Goal: Task Accomplishment & Management: Complete application form

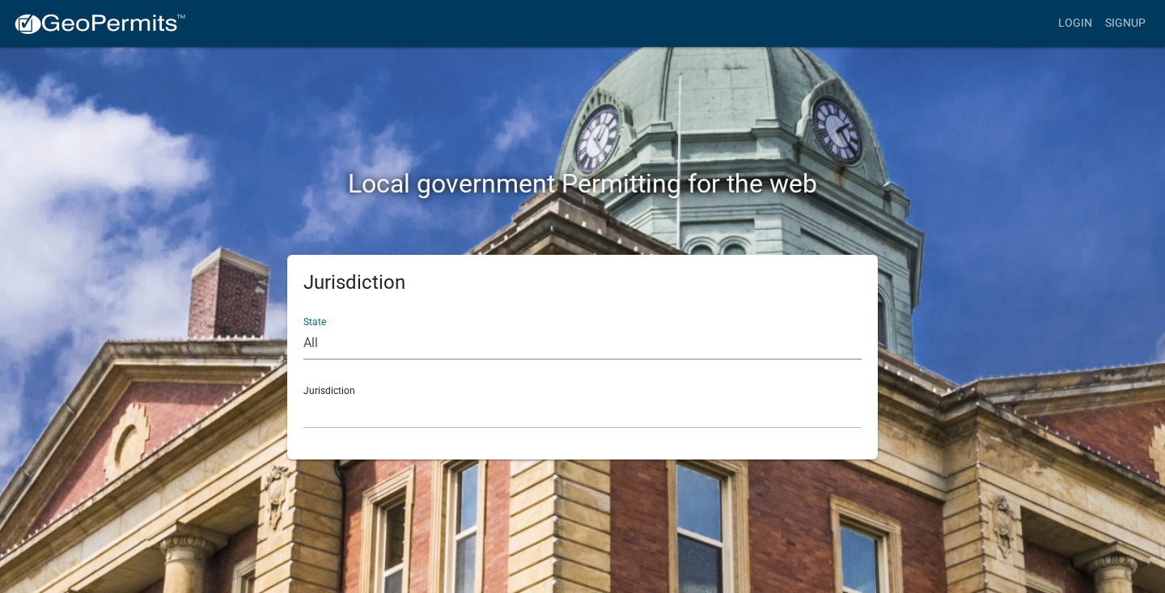
select select "[US_STATE]"
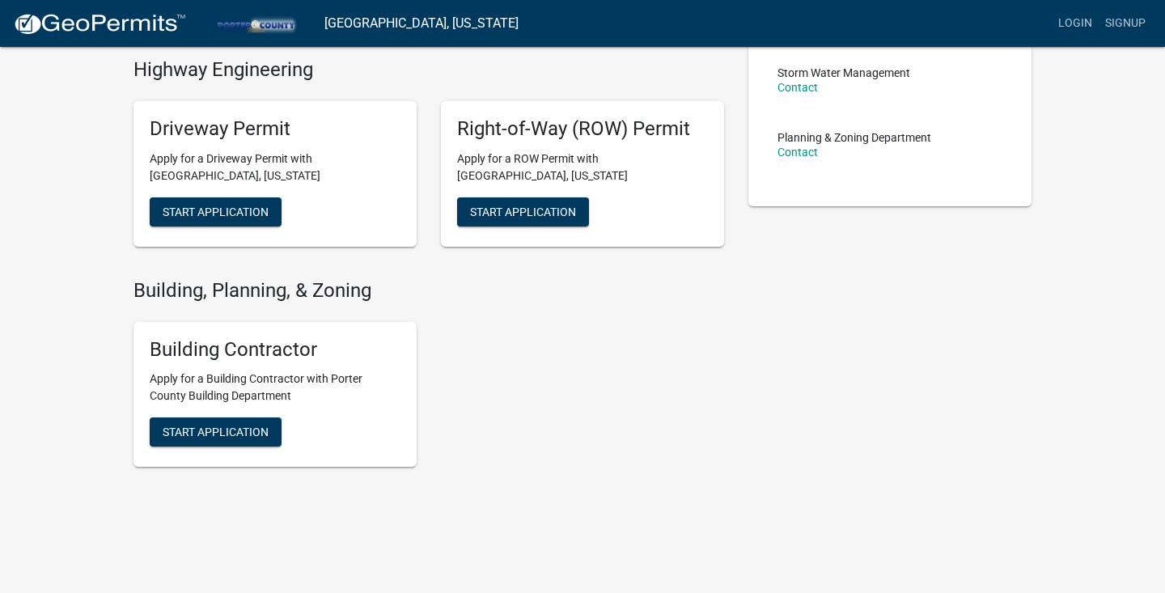
scroll to position [379, 0]
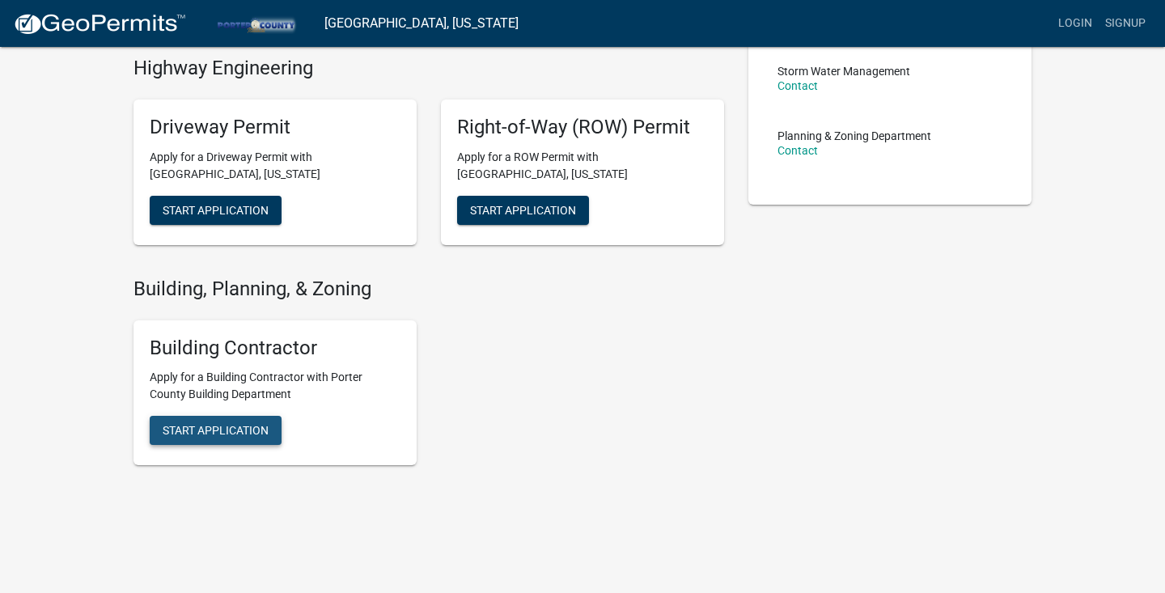
click at [260, 429] on span "Start Application" at bounding box center [216, 430] width 106 height 13
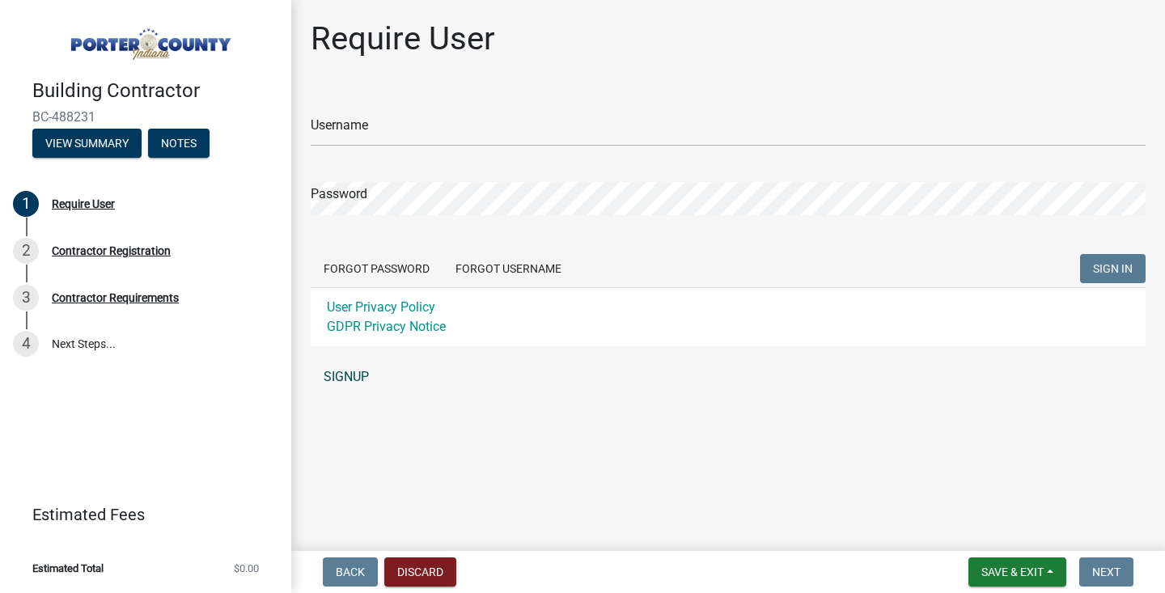
click at [350, 376] on link "SIGNUP" at bounding box center [728, 377] width 835 height 32
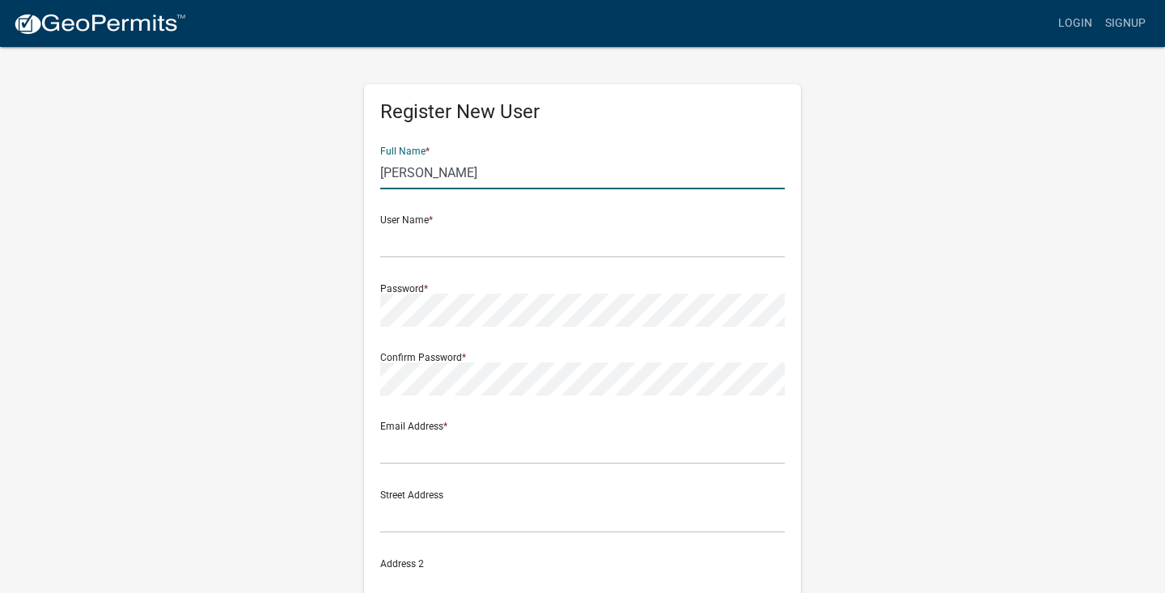
type input "[PERSON_NAME]"
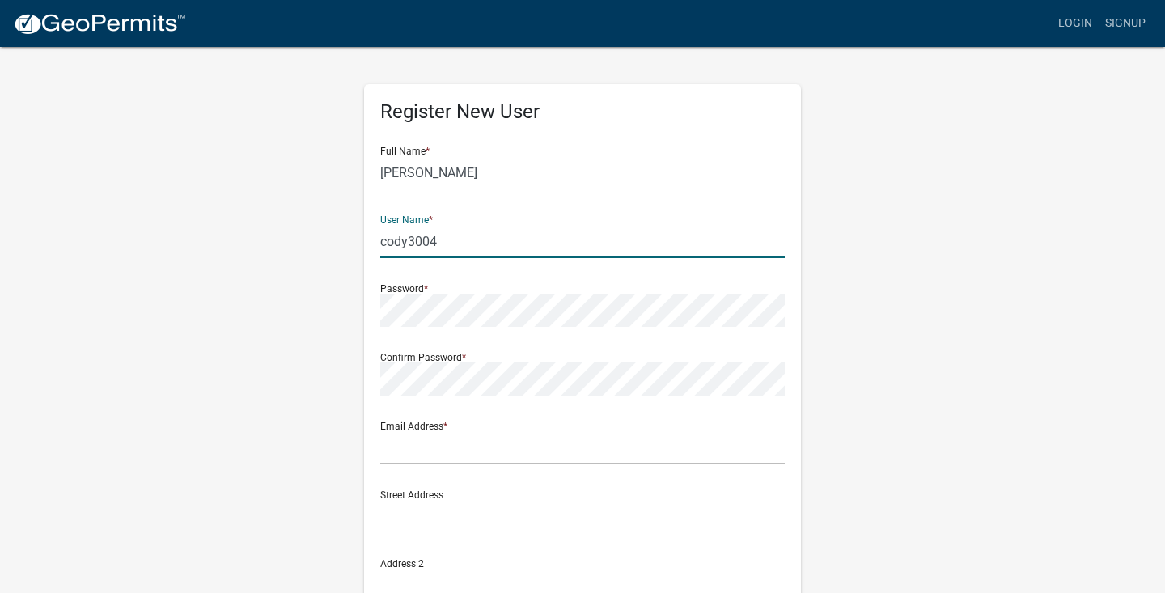
type input "cody3004"
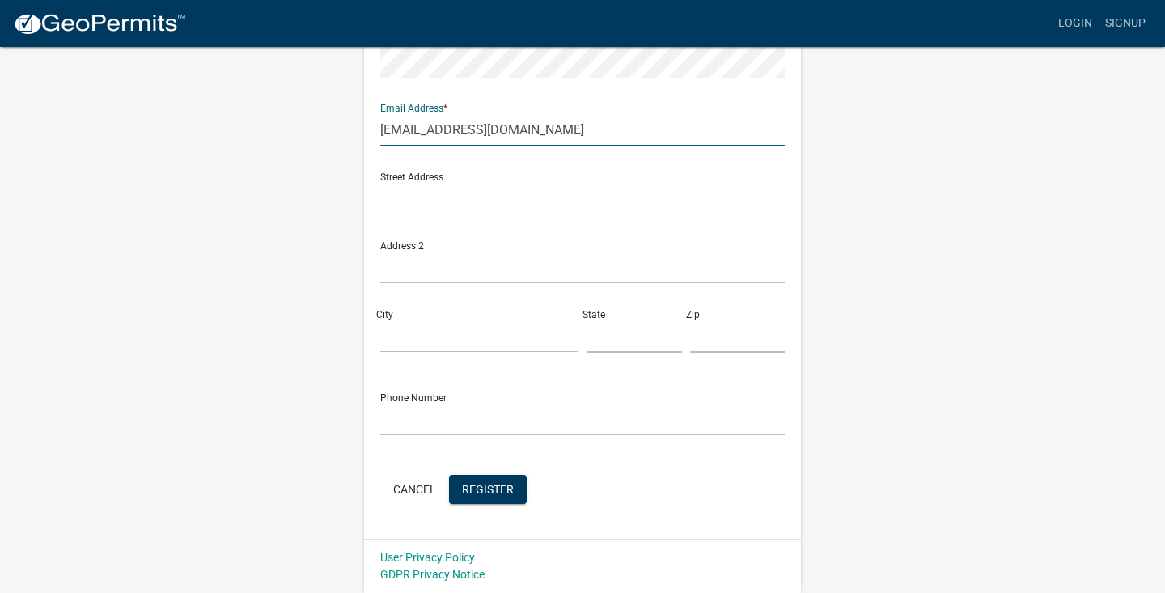
type input "[EMAIL_ADDRESS][DOMAIN_NAME]"
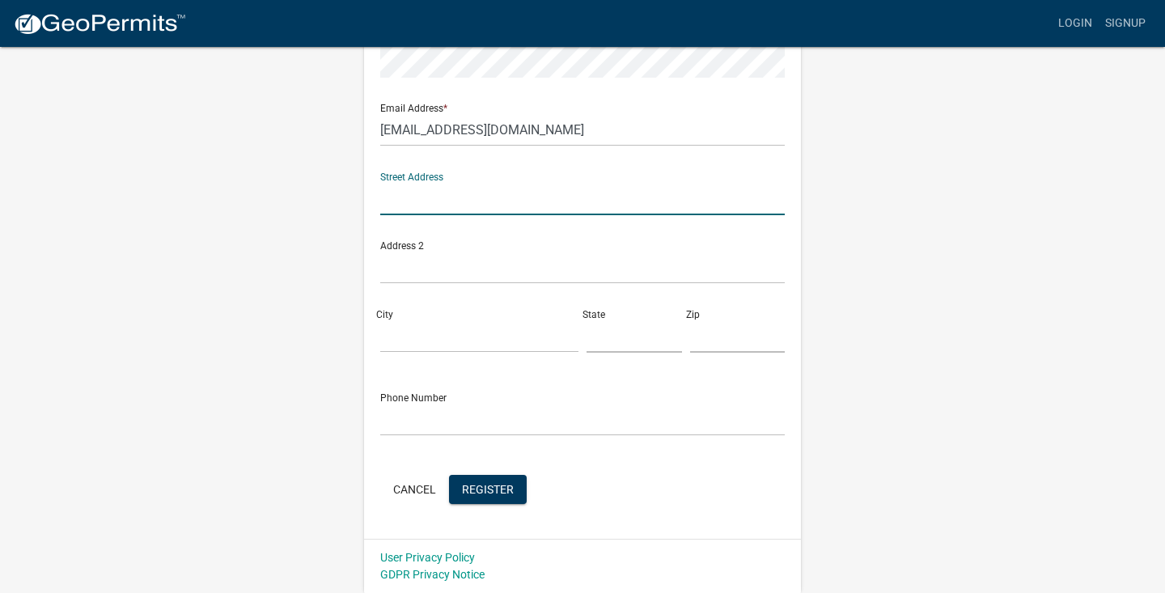
scroll to position [317, 0]
type input "249"
type input "249 Marcliffe Dr"
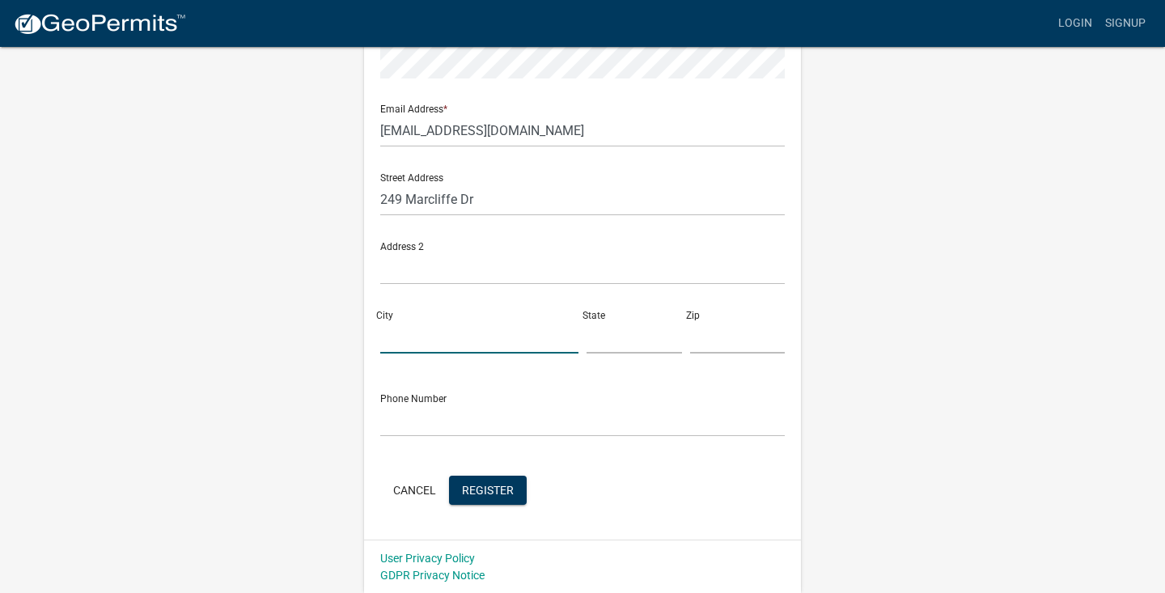
type input "Valparaiso"
type input "IN"
type input "46385"
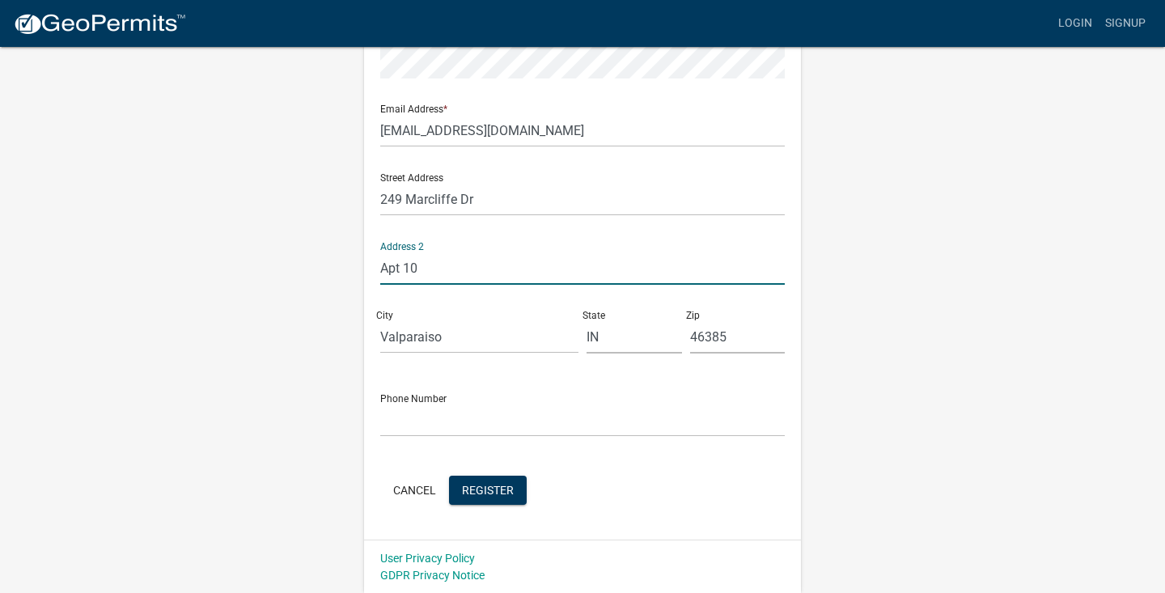
type input "Apt 10"
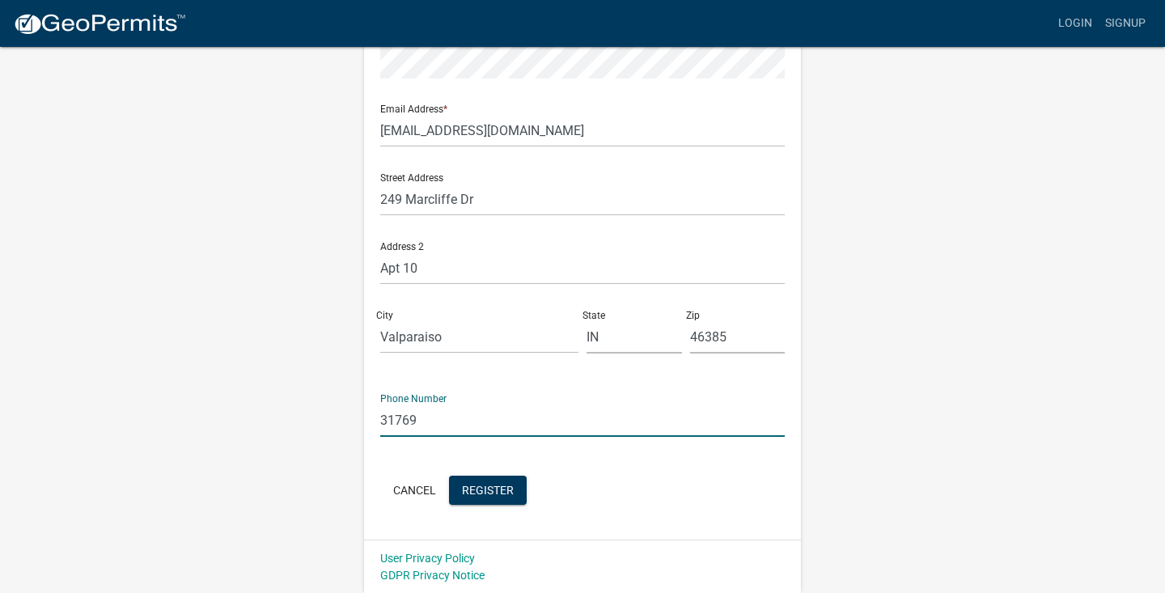
type input "317696"
click at [459, 433] on input "317696" at bounding box center [582, 420] width 404 height 33
type input "3176967298"
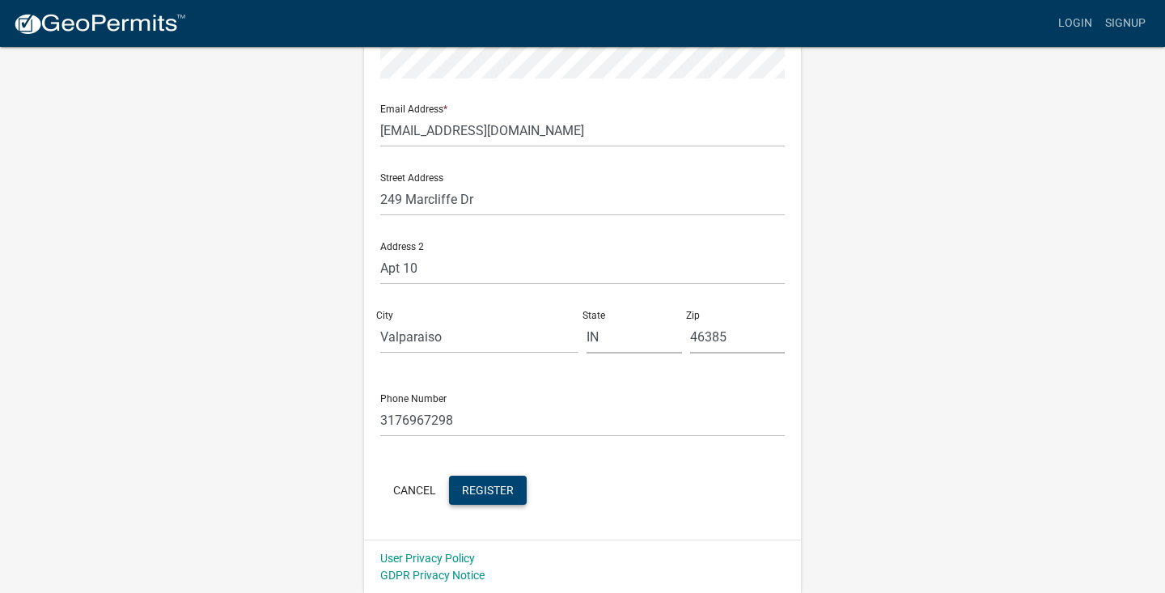
click at [493, 484] on span "Register" at bounding box center [488, 489] width 52 height 13
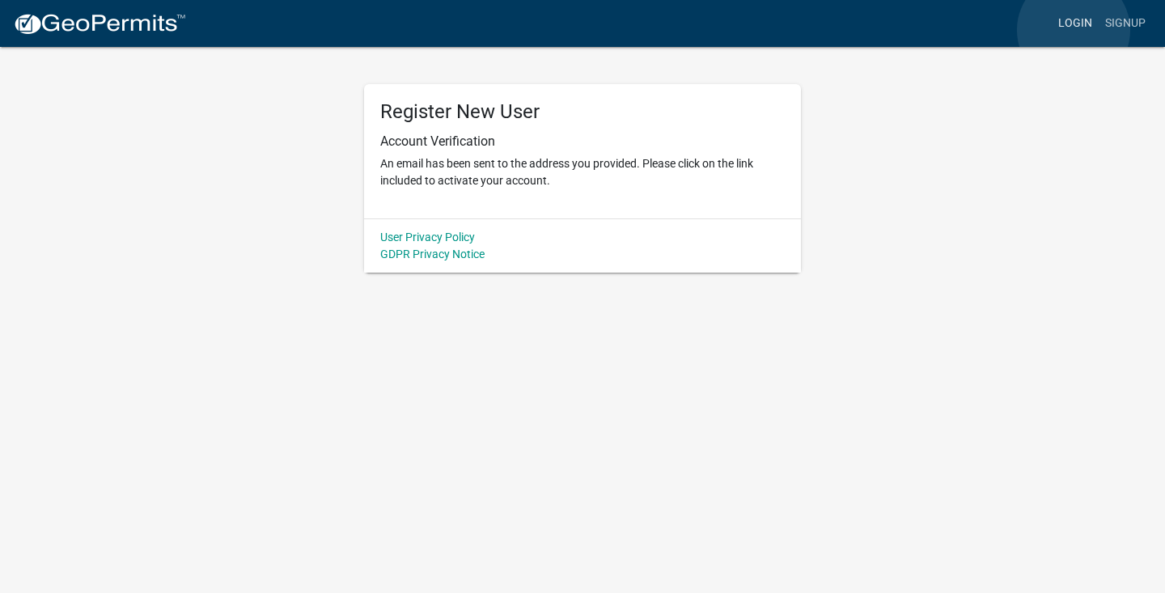
click at [1073, 30] on link "Login" at bounding box center [1074, 23] width 47 height 31
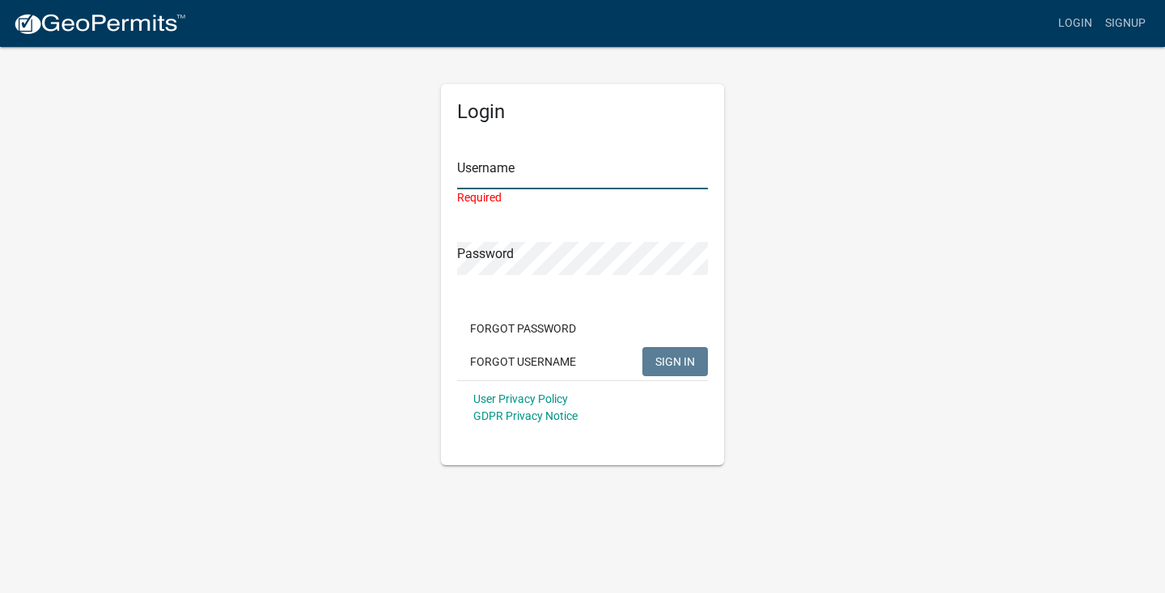
type input "cody3004"
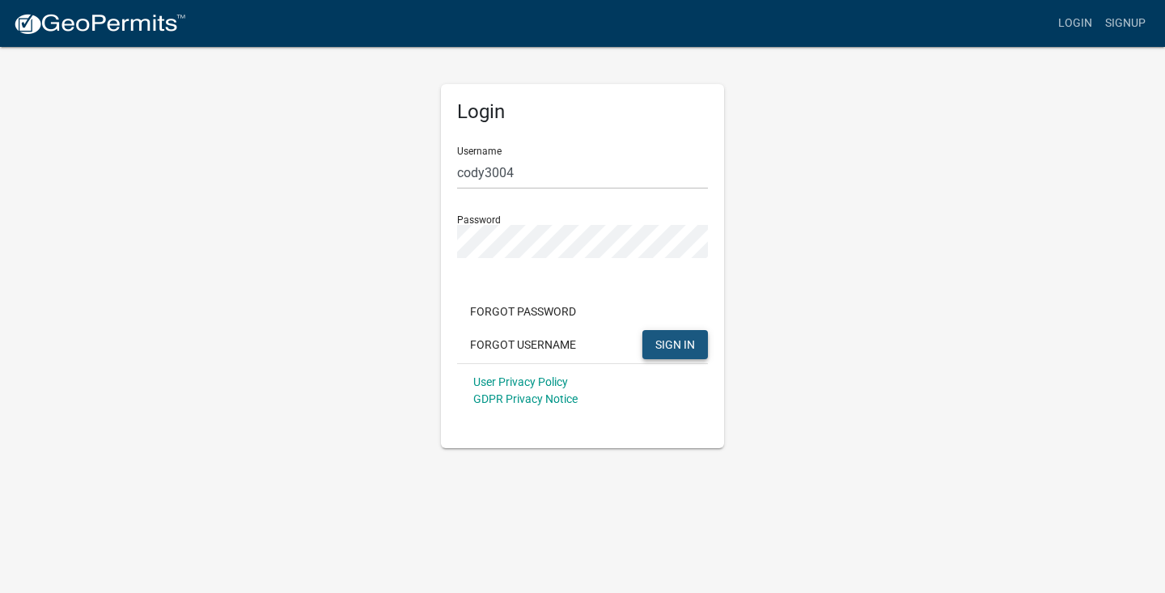
click at [655, 336] on button "SIGN IN" at bounding box center [675, 344] width 66 height 29
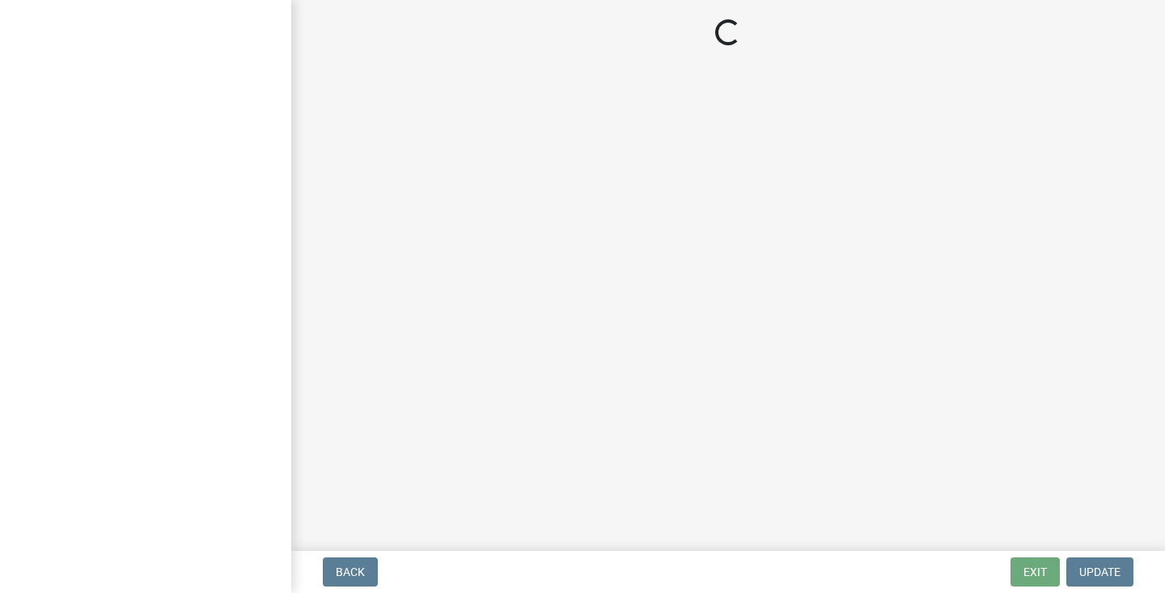
select select "IN"
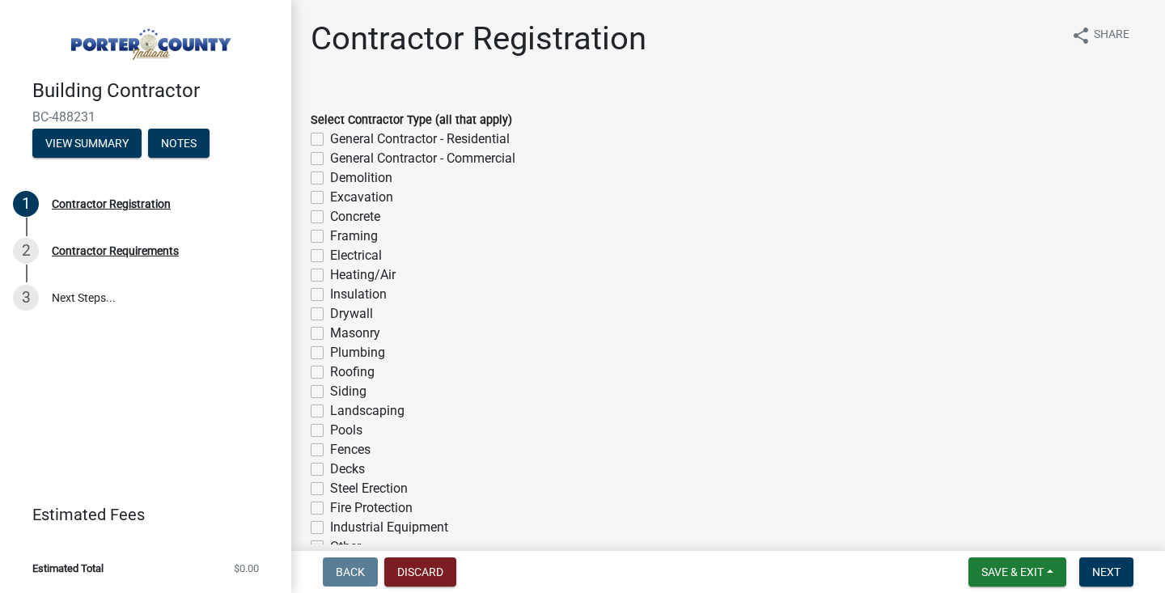
click at [330, 138] on label "General Contractor - Residential" at bounding box center [420, 138] width 180 height 19
click at [330, 138] on input "General Contractor - Residential" at bounding box center [335, 134] width 11 height 11
checkbox input "true"
checkbox input "false"
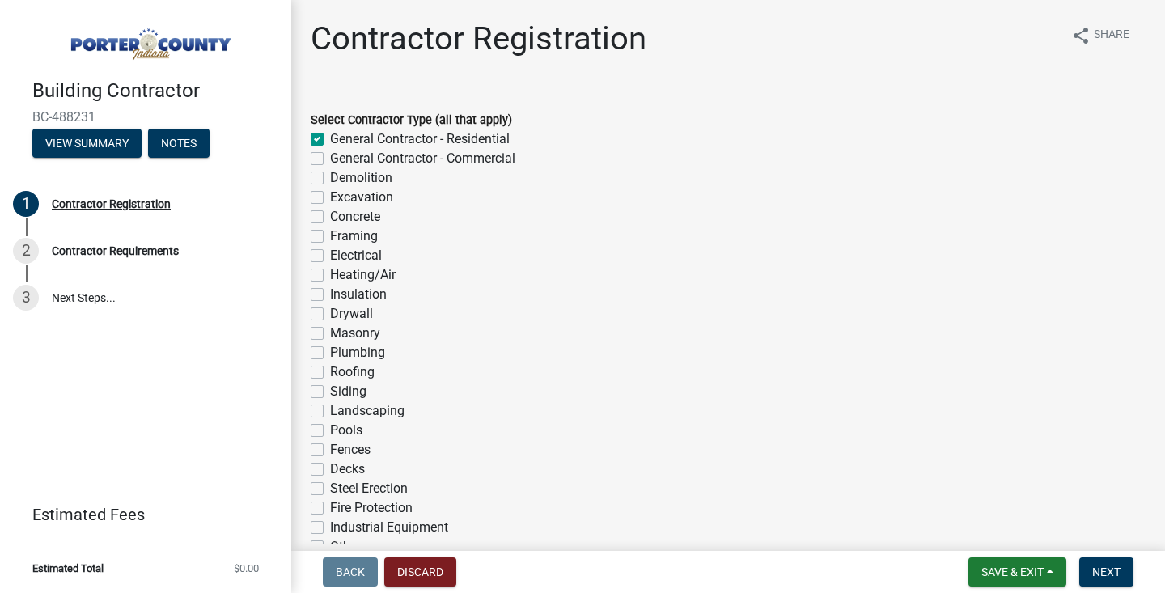
checkbox input "false"
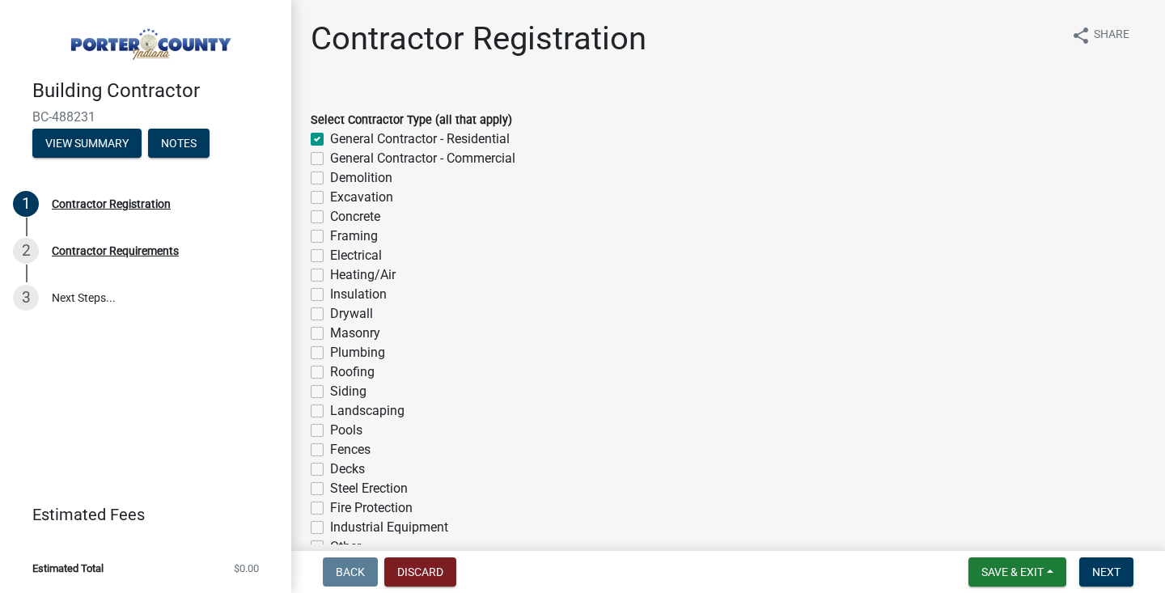
checkbox input "false"
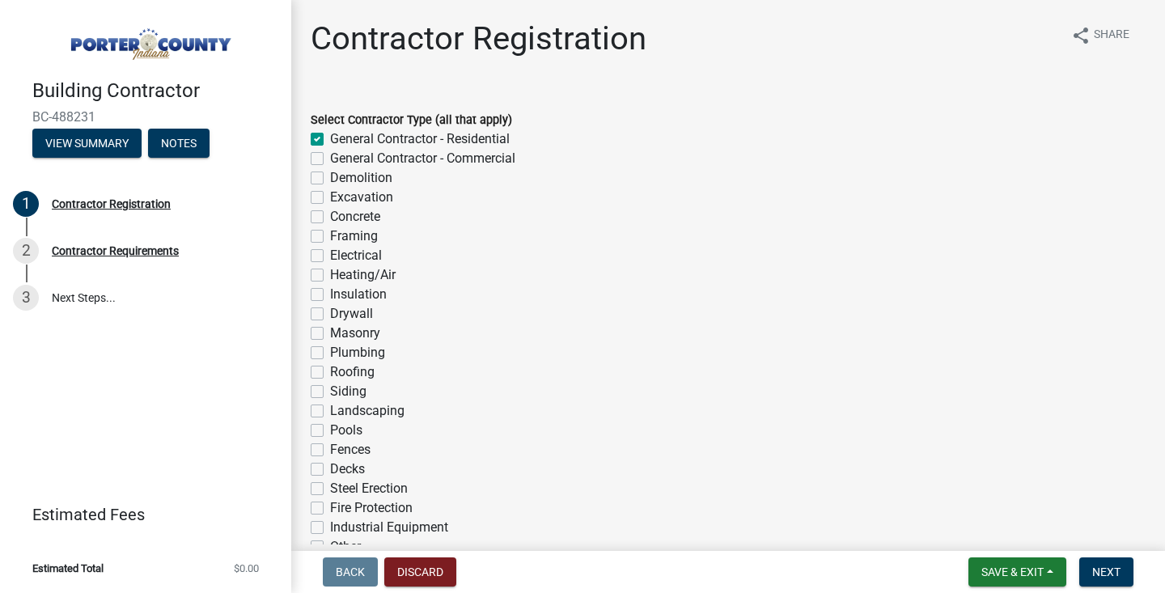
checkbox input "false"
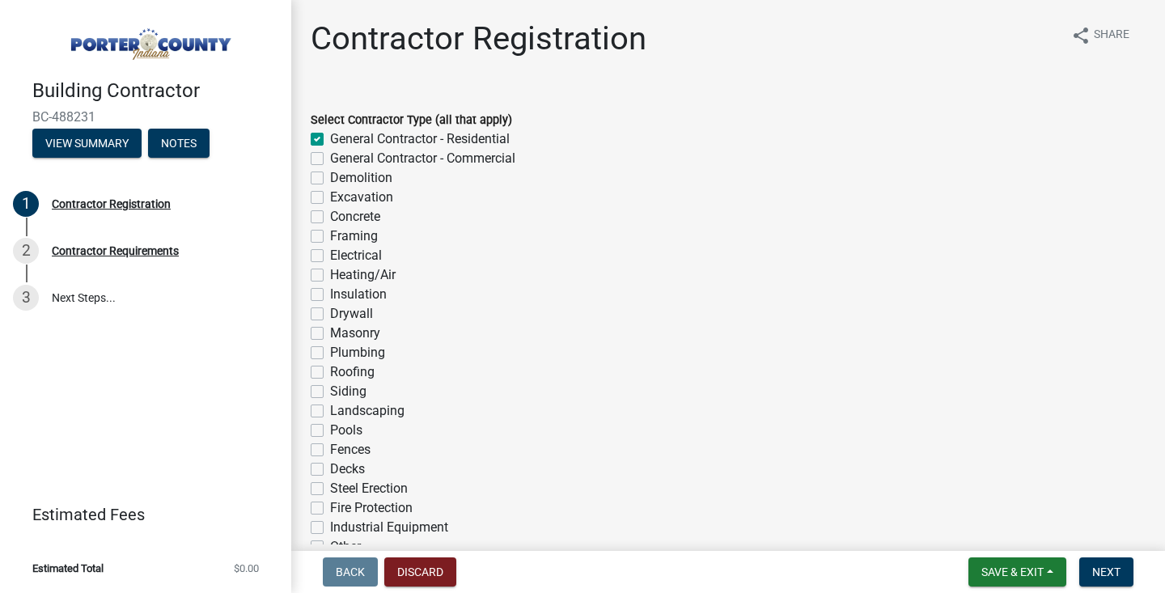
checkbox input "false"
click at [330, 233] on label "Framing" at bounding box center [354, 235] width 48 height 19
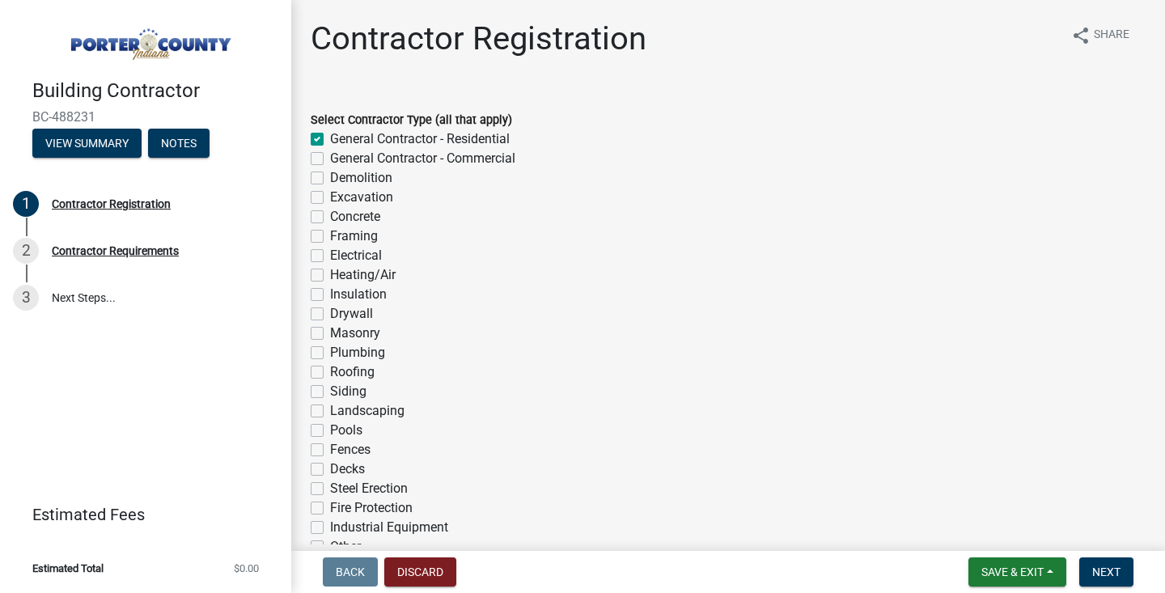
click at [330, 233] on input "Framing" at bounding box center [335, 231] width 11 height 11
checkbox input "true"
checkbox input "false"
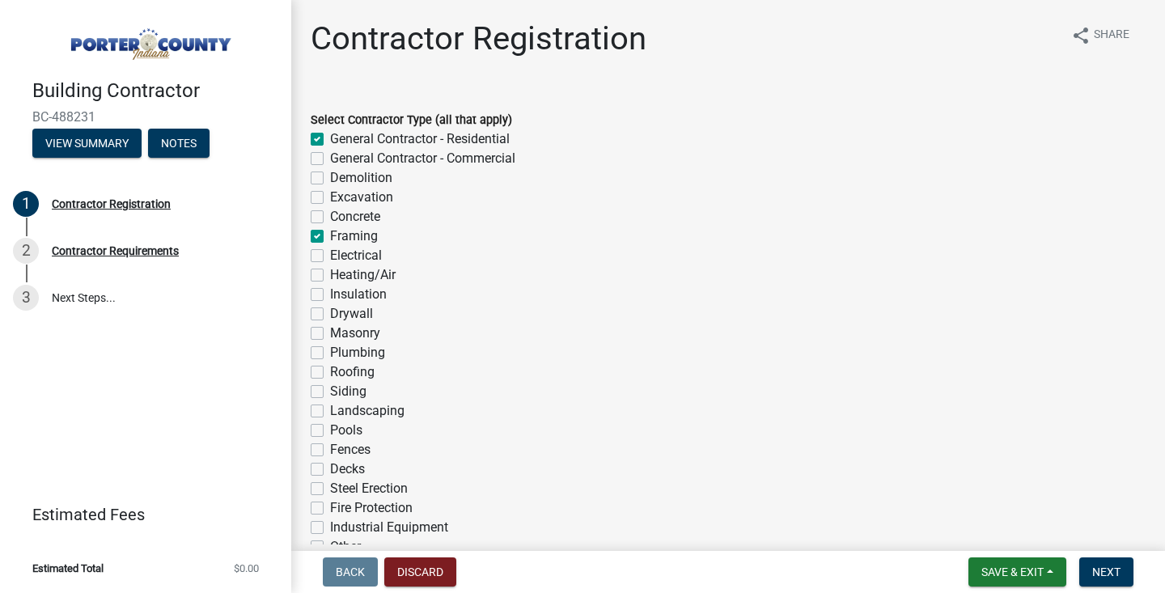
checkbox input "false"
checkbox input "true"
checkbox input "false"
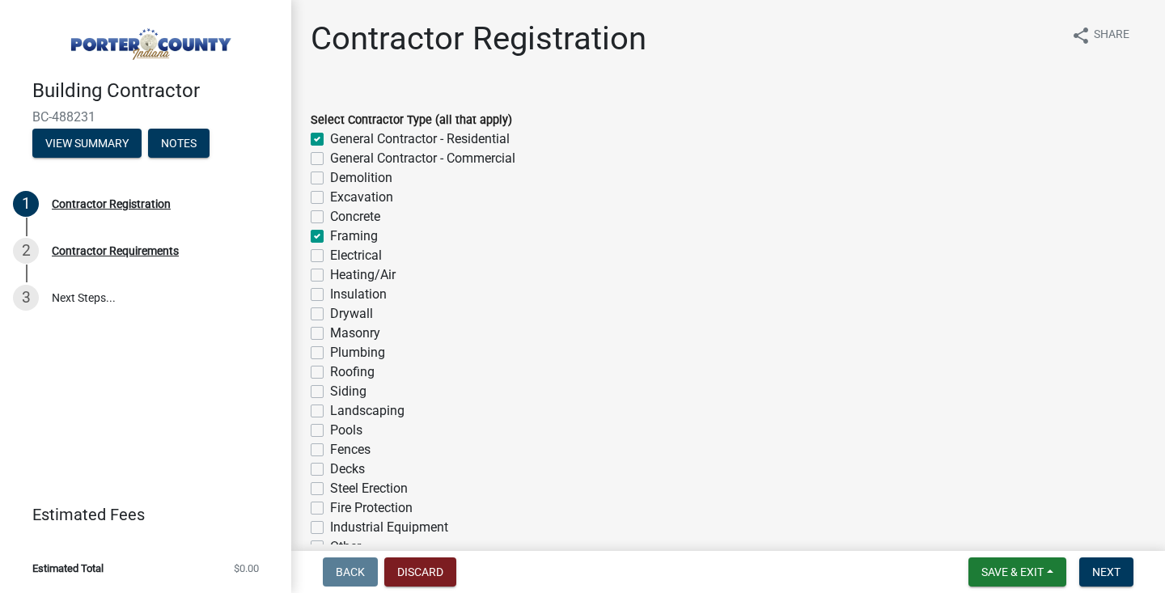
checkbox input "false"
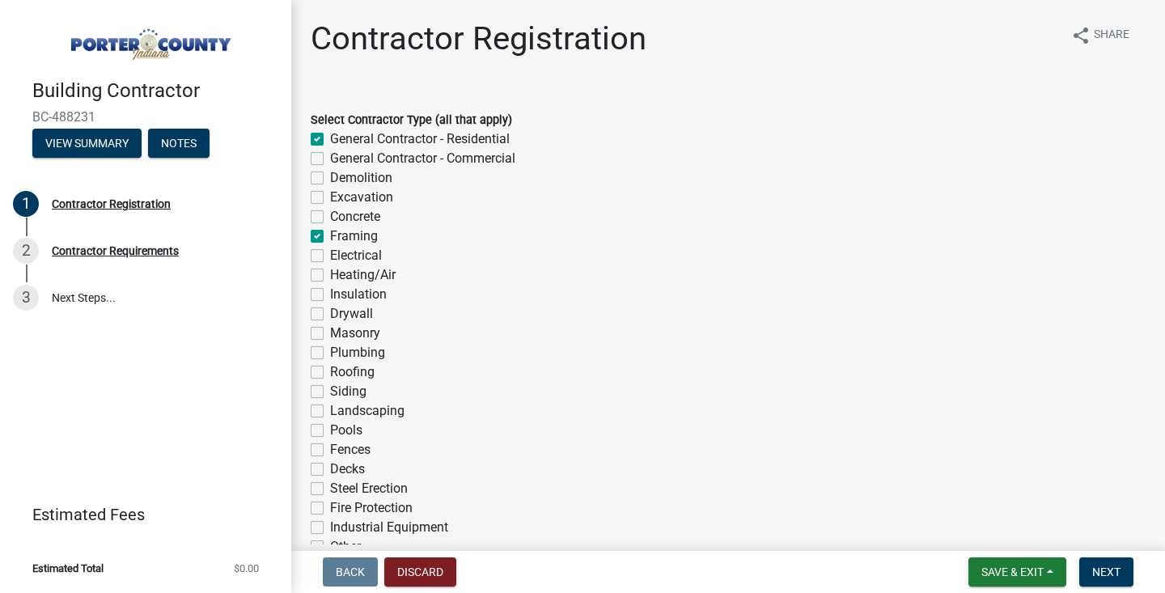
checkbox input "false"
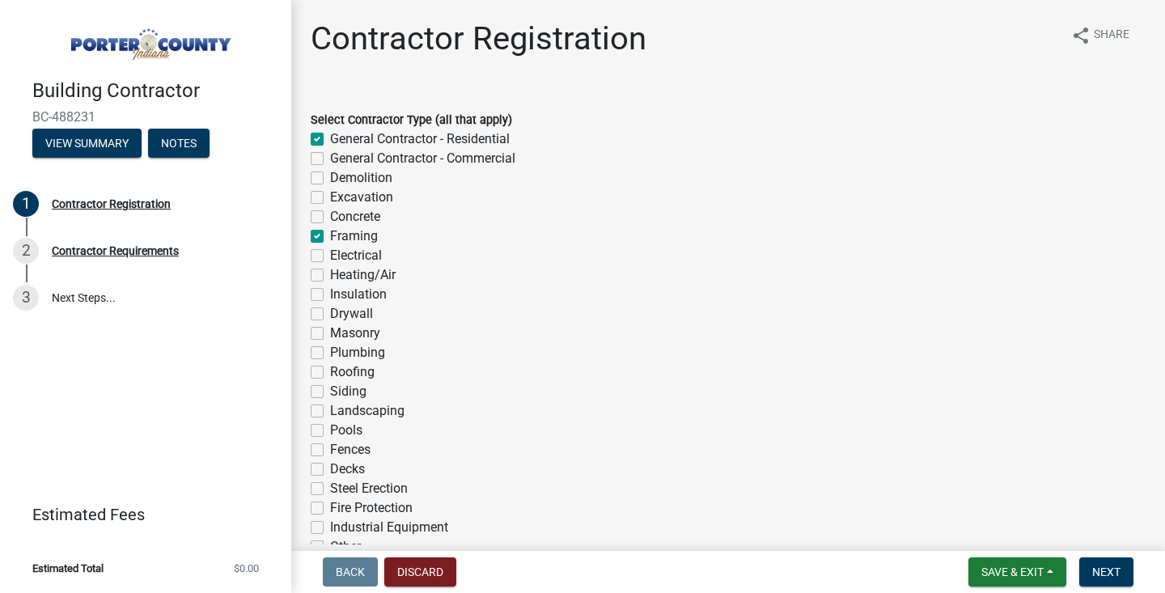
checkbox input "false"
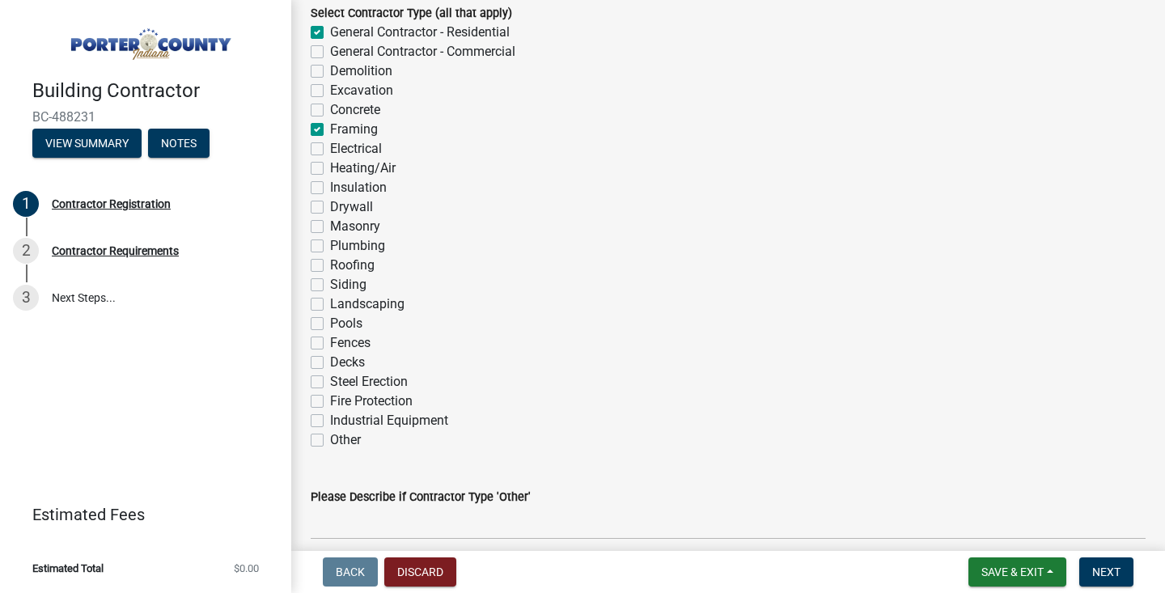
scroll to position [111, 0]
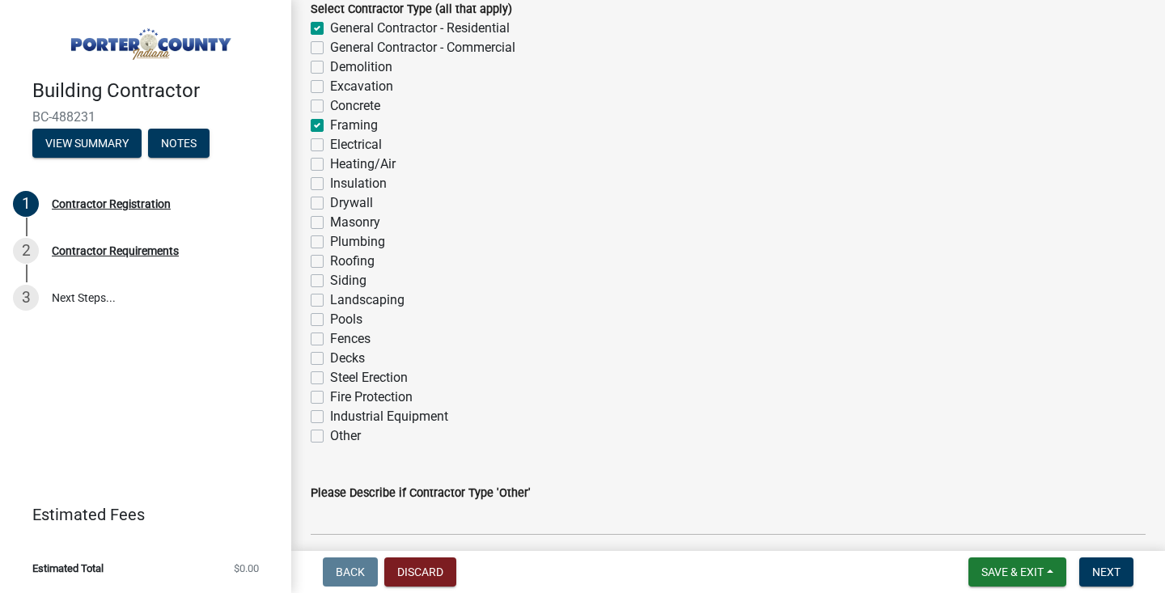
click at [330, 340] on label "Fences" at bounding box center [350, 338] width 40 height 19
click at [330, 340] on input "Fences" at bounding box center [335, 334] width 11 height 11
checkbox input "true"
checkbox input "false"
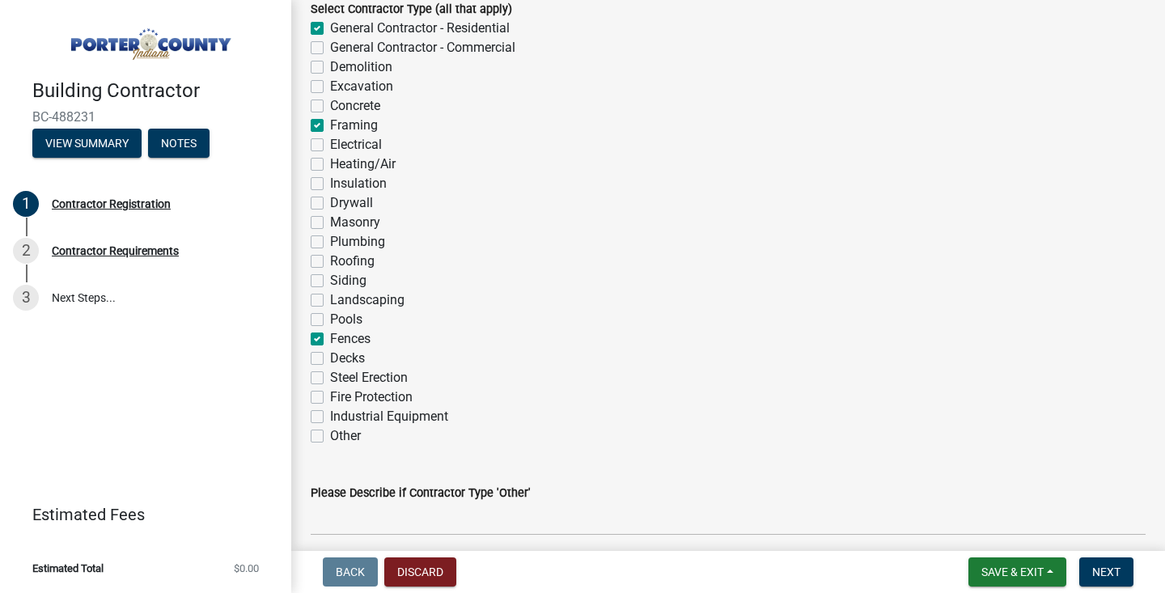
checkbox input "false"
checkbox input "true"
checkbox input "false"
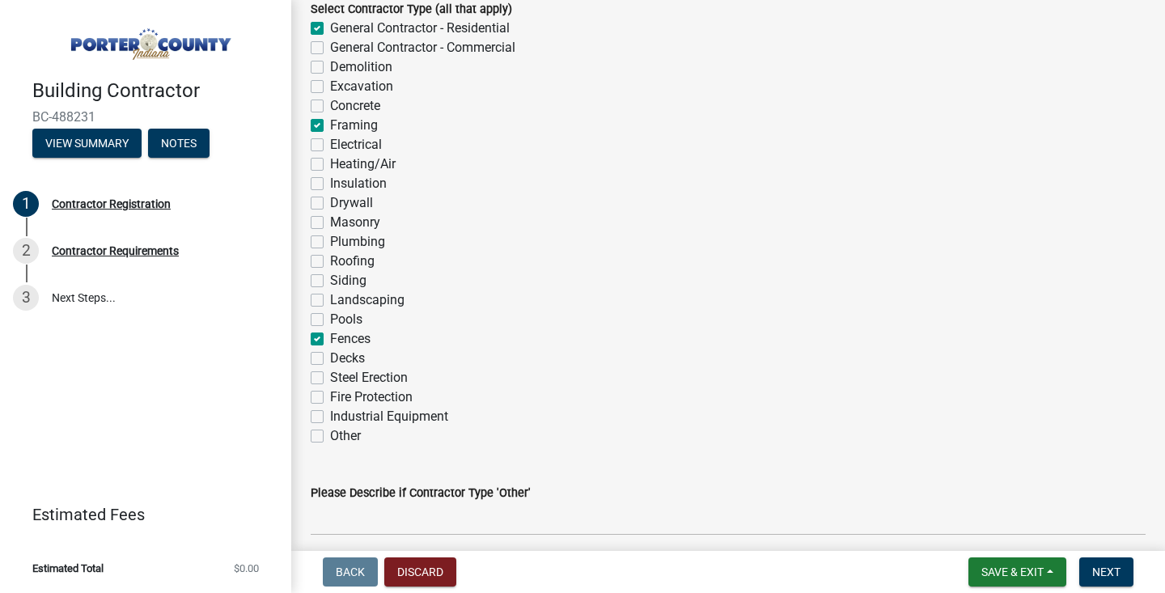
checkbox input "false"
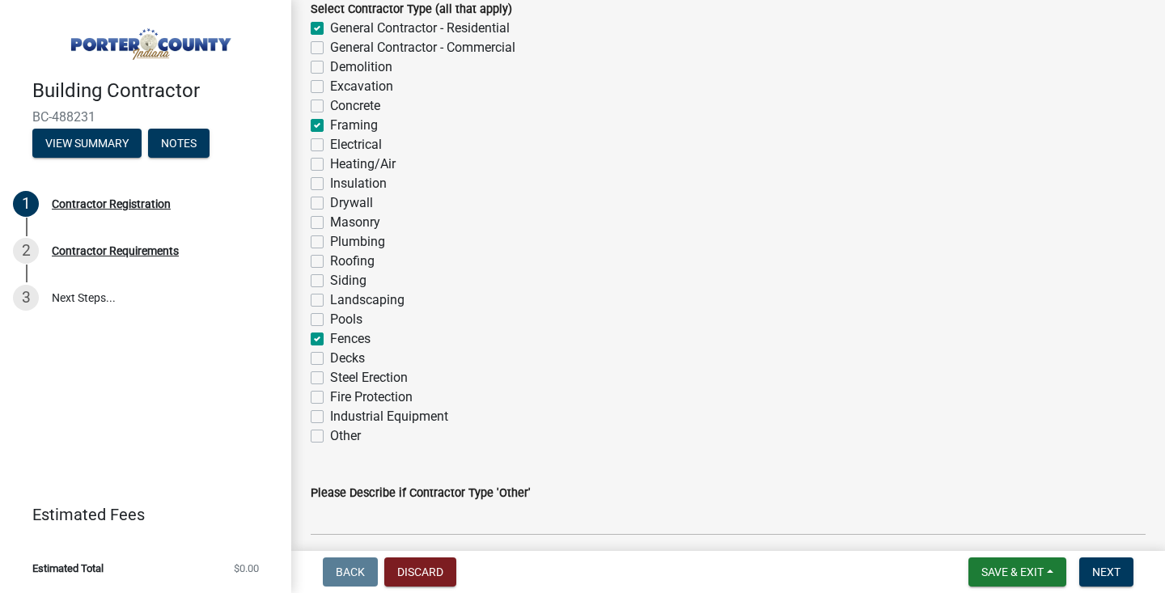
checkbox input "false"
checkbox input "true"
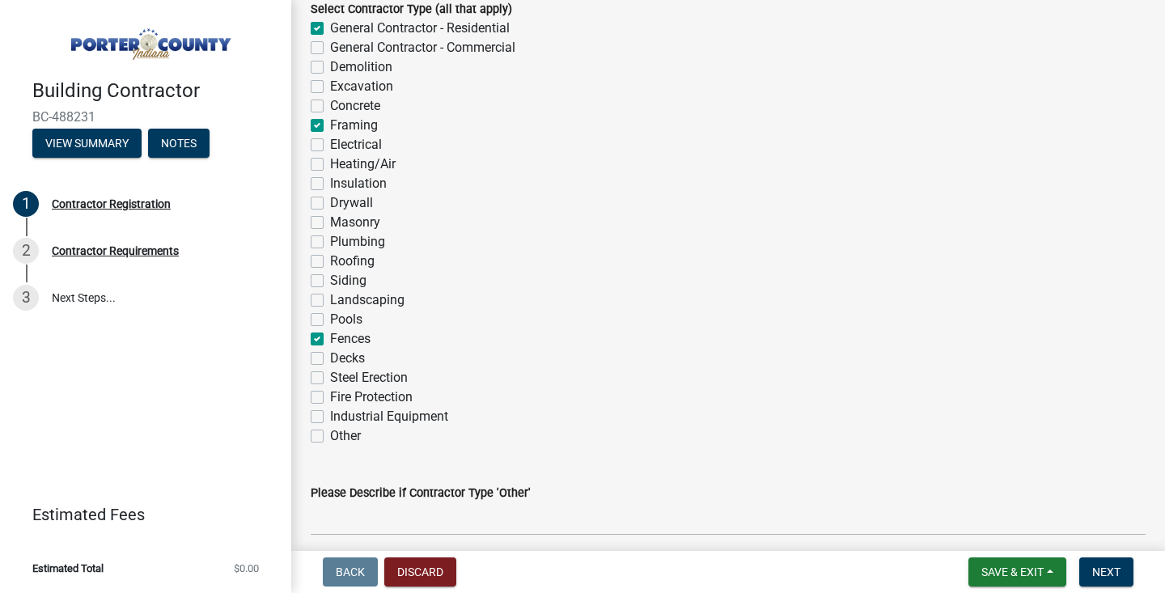
checkbox input "false"
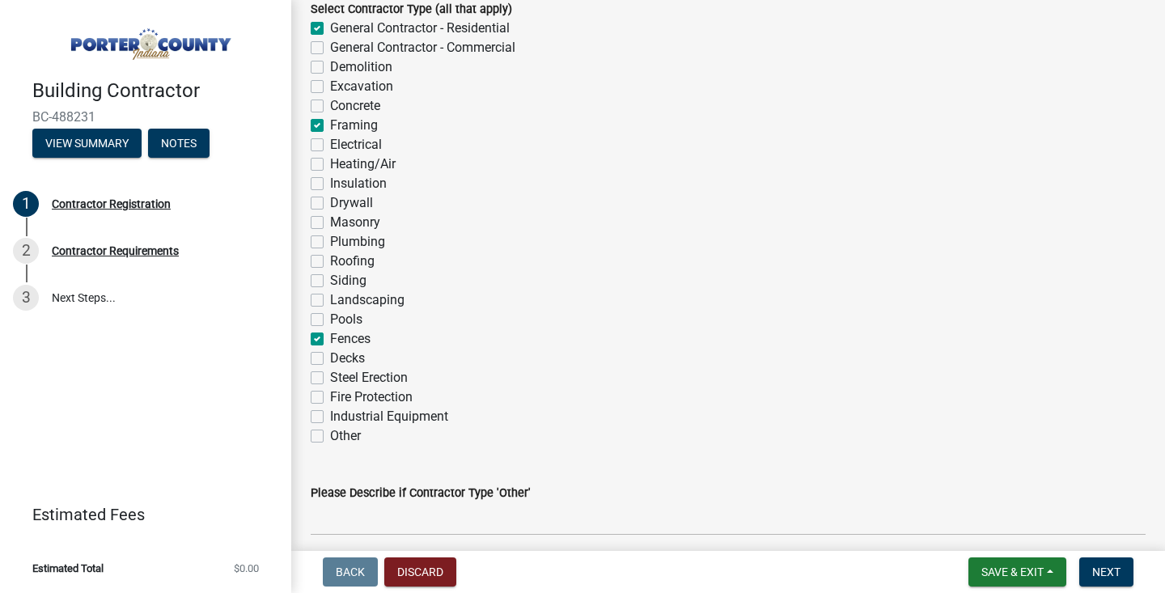
click at [330, 361] on label "Decks" at bounding box center [347, 358] width 35 height 19
click at [330, 359] on input "Decks" at bounding box center [335, 354] width 11 height 11
checkbox input "true"
checkbox input "false"
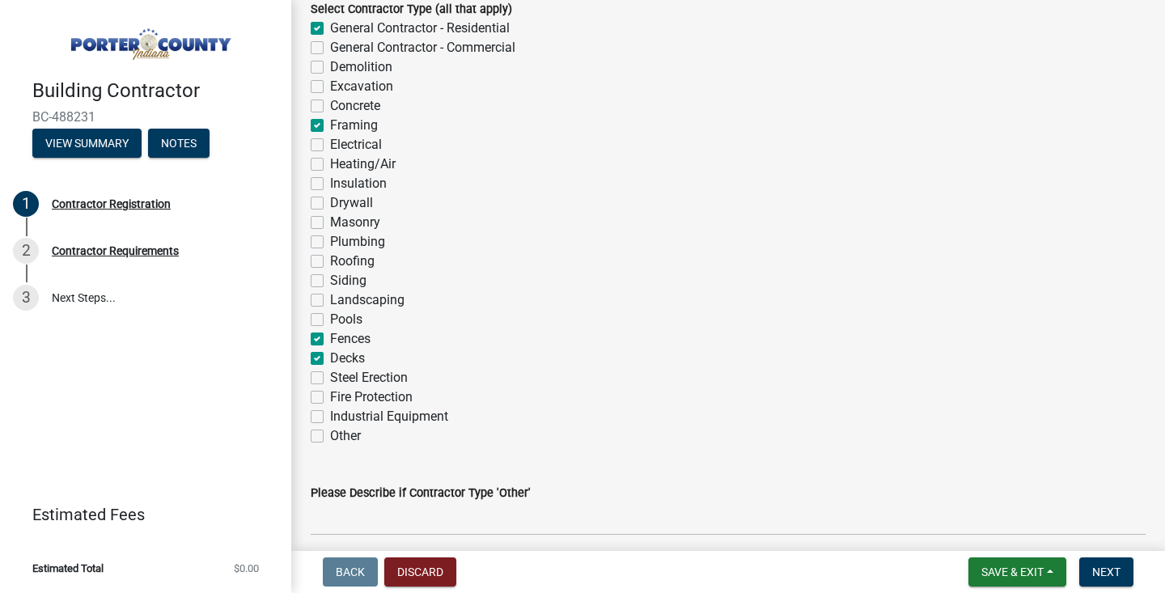
checkbox input "false"
checkbox input "true"
checkbox input "false"
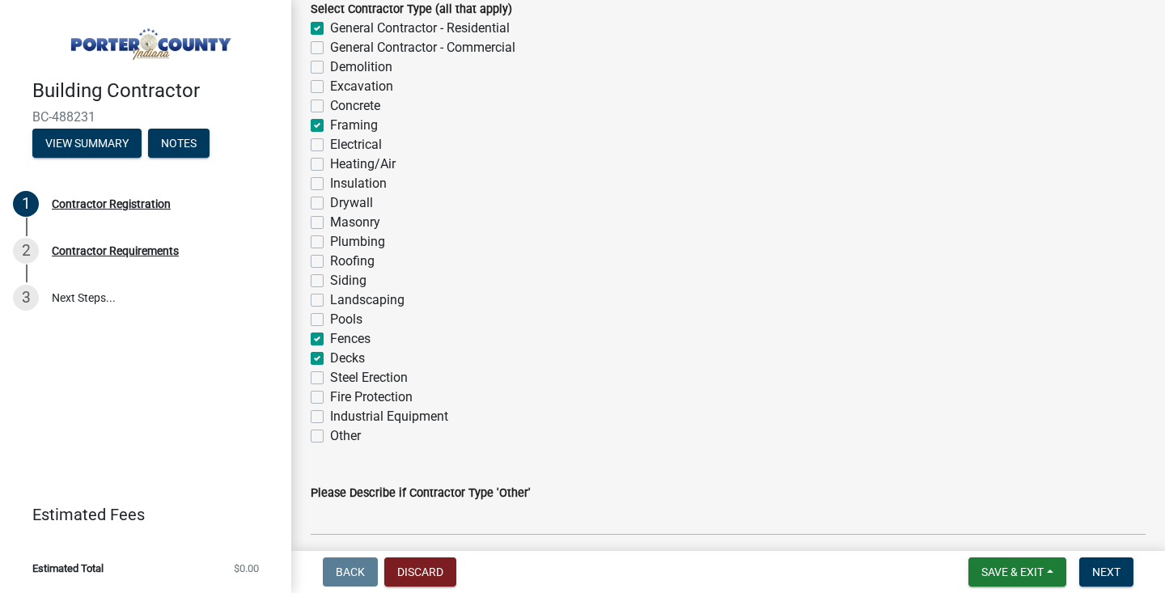
checkbox input "false"
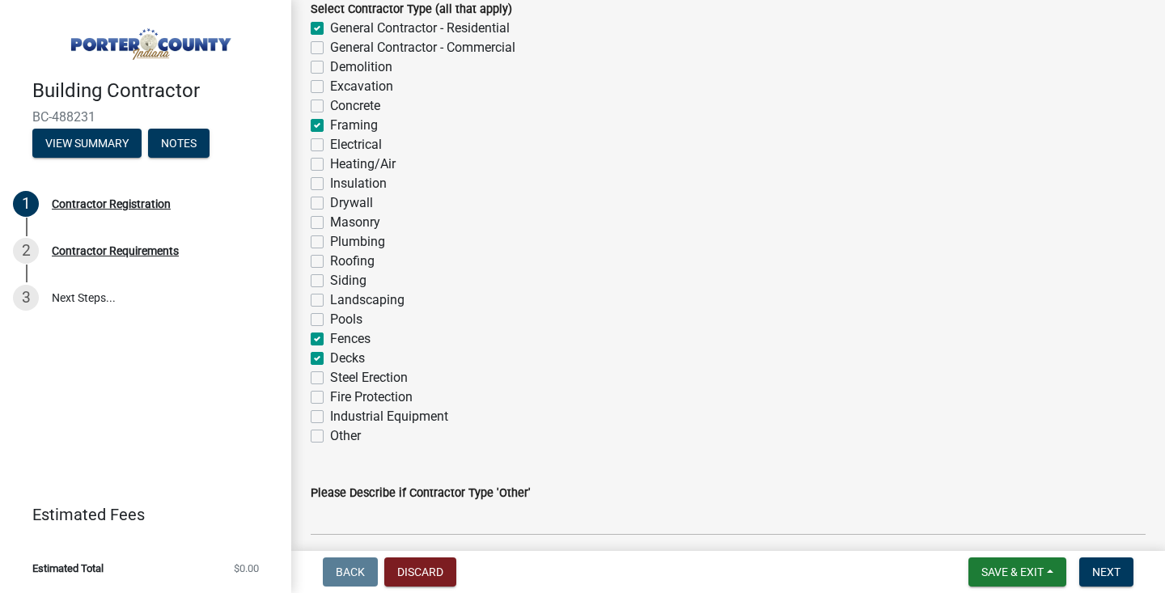
checkbox input "false"
checkbox input "true"
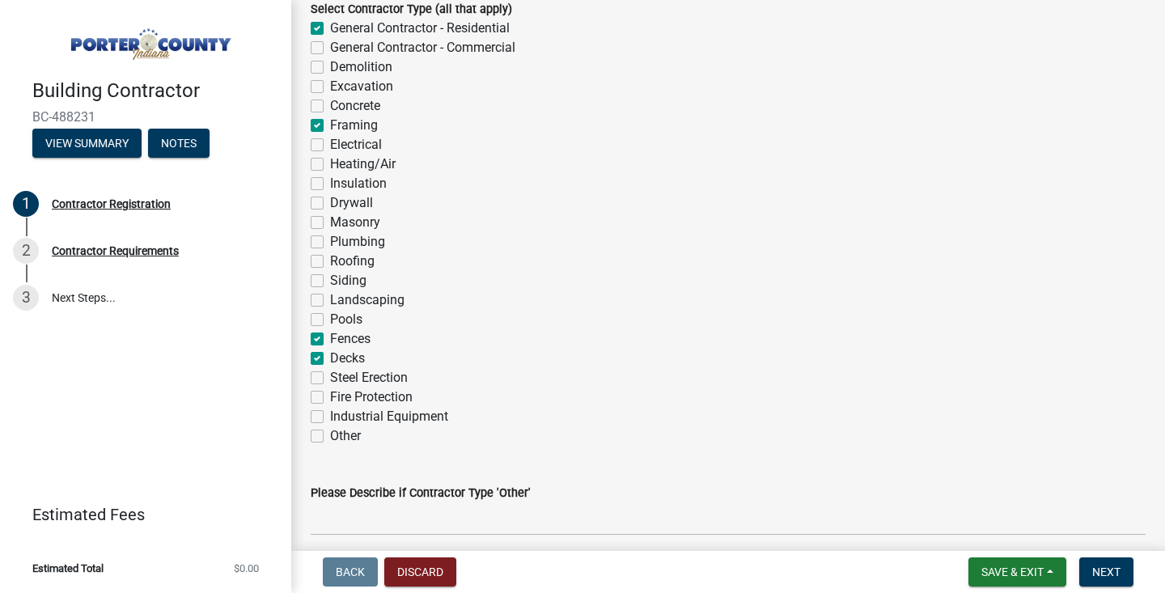
checkbox input "true"
checkbox input "false"
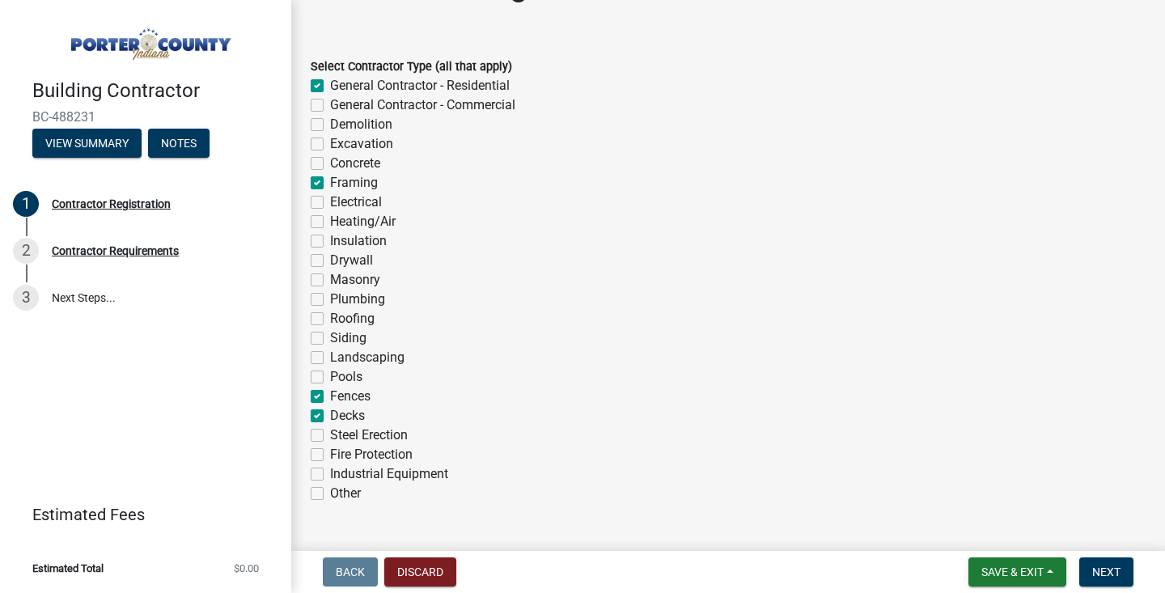
scroll to position [52, 0]
click at [330, 319] on label "Roofing" at bounding box center [352, 320] width 44 height 19
click at [330, 319] on input "Roofing" at bounding box center [335, 316] width 11 height 11
checkbox input "true"
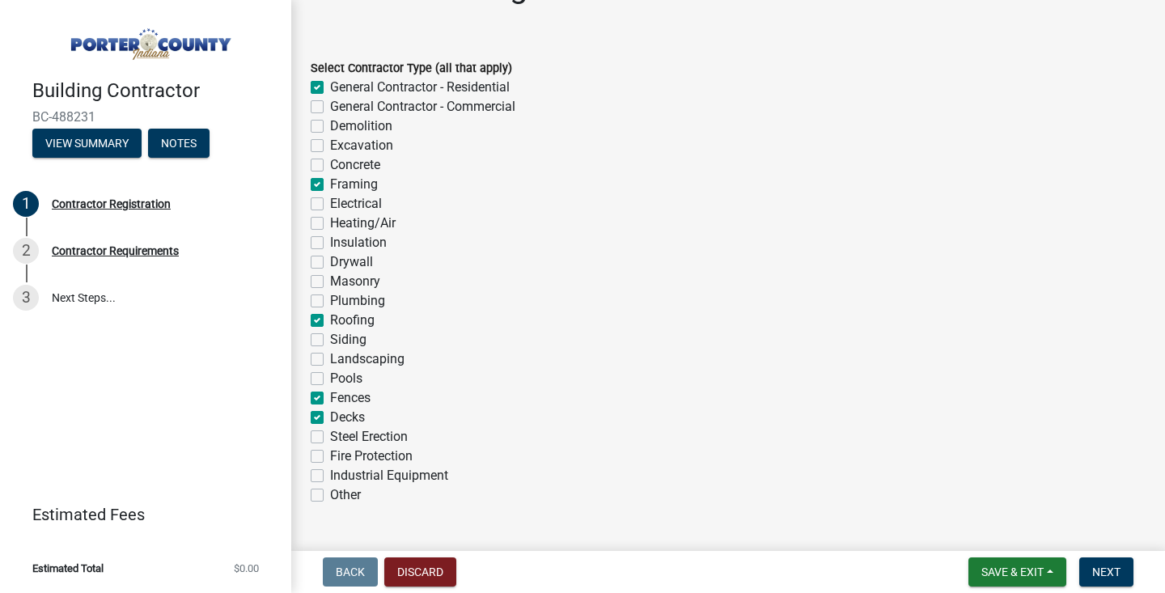
checkbox input "false"
checkbox input "true"
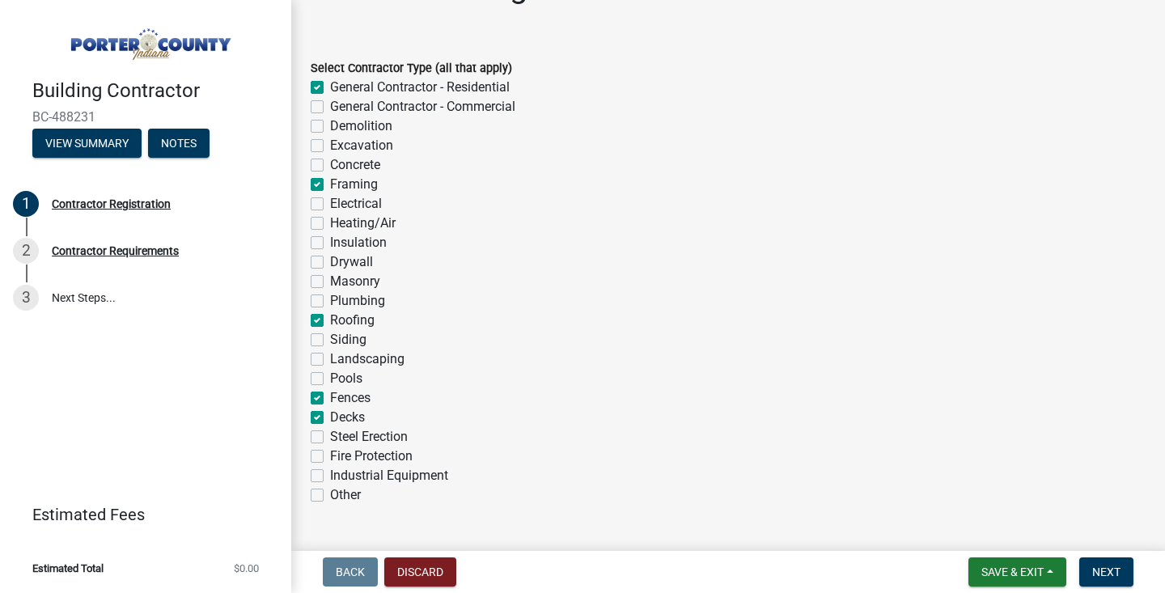
checkbox input "false"
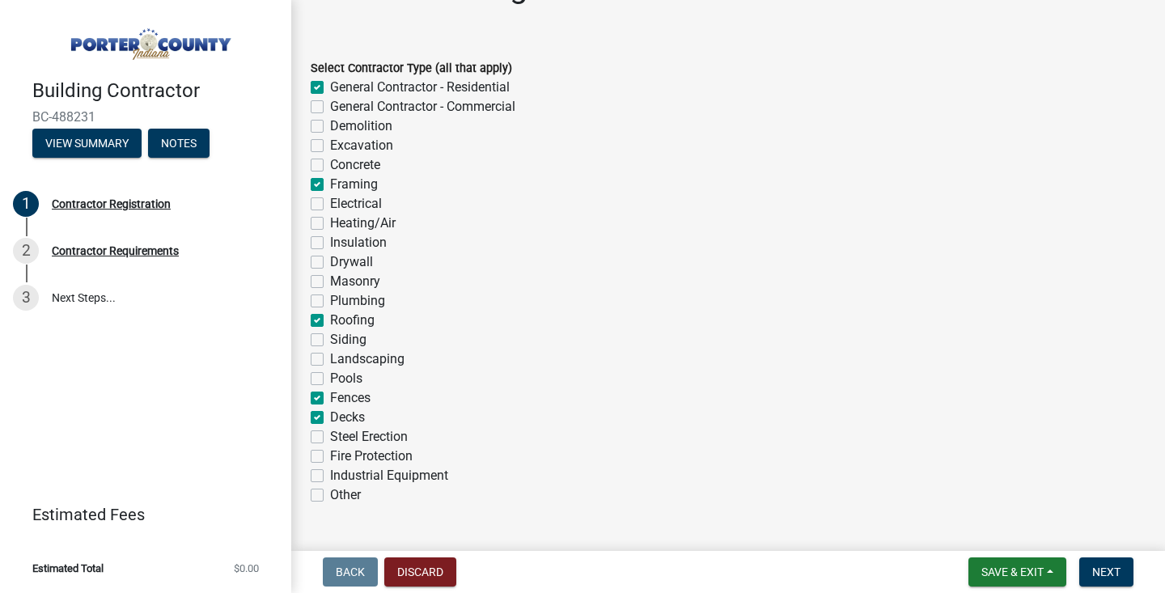
checkbox input "false"
checkbox input "true"
checkbox input "false"
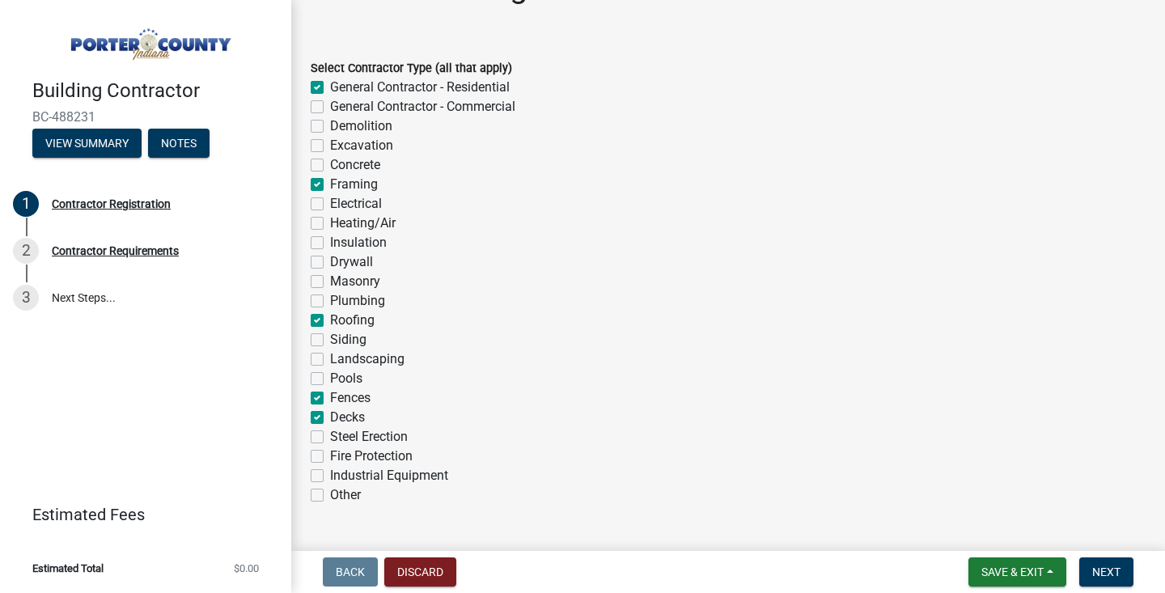
checkbox input "true"
checkbox input "false"
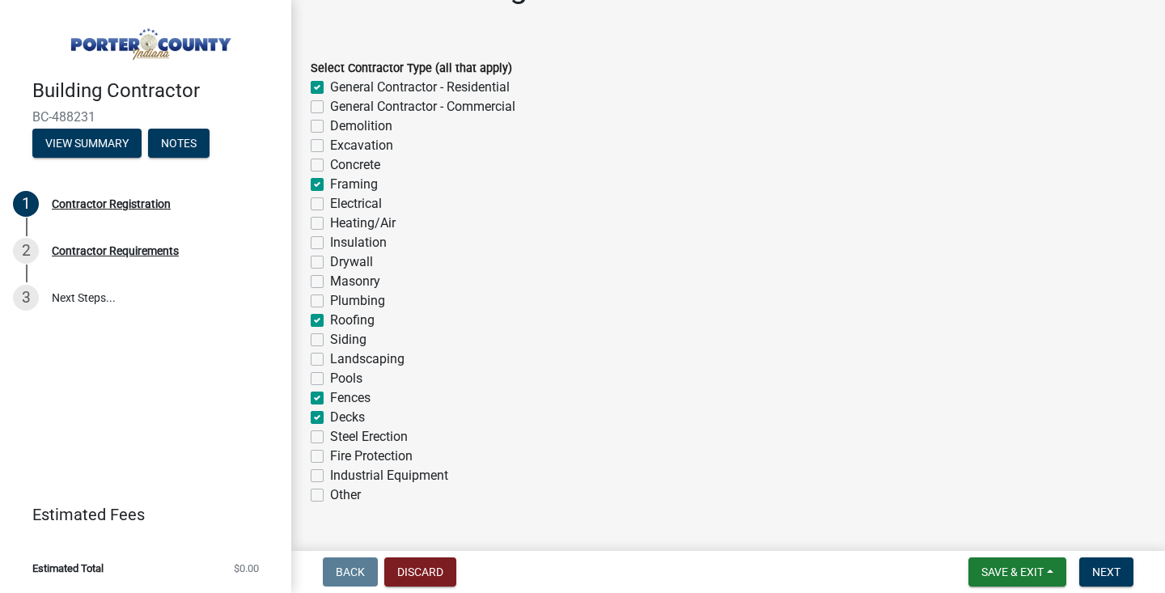
checkbox input "false"
click at [330, 340] on label "Siding" at bounding box center [348, 339] width 36 height 19
click at [330, 340] on input "Siding" at bounding box center [335, 335] width 11 height 11
checkbox input "true"
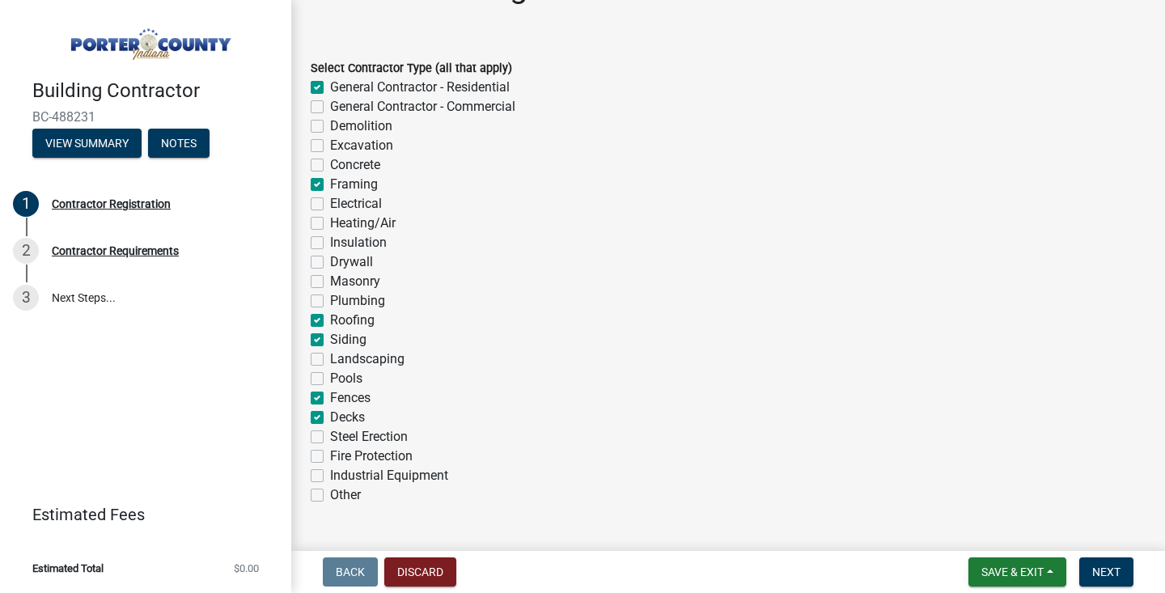
checkbox input "false"
checkbox input "true"
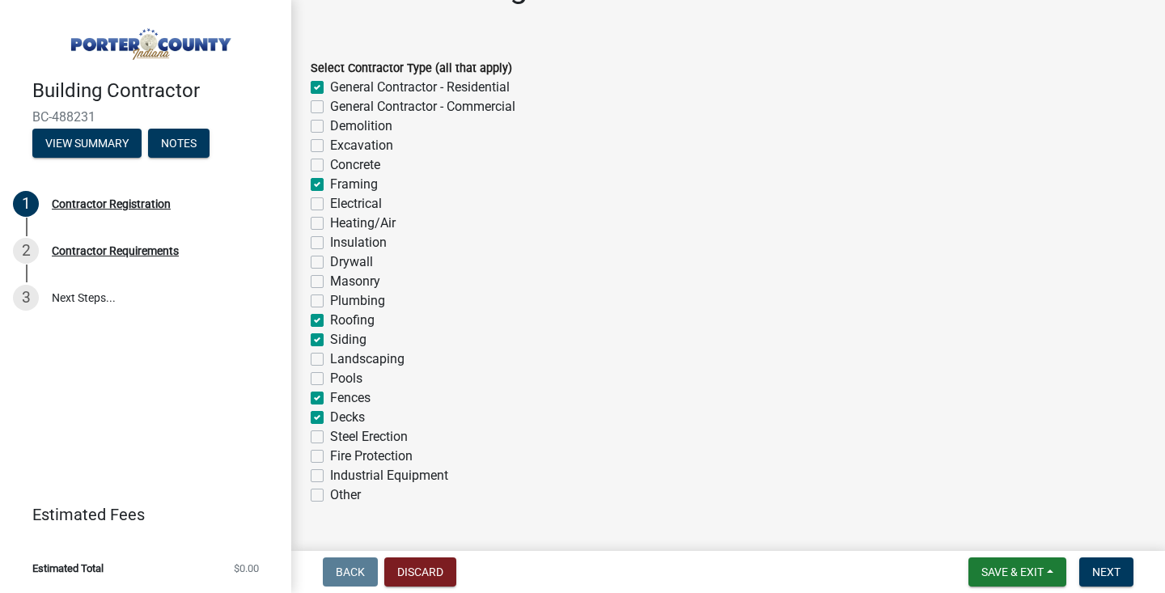
checkbox input "false"
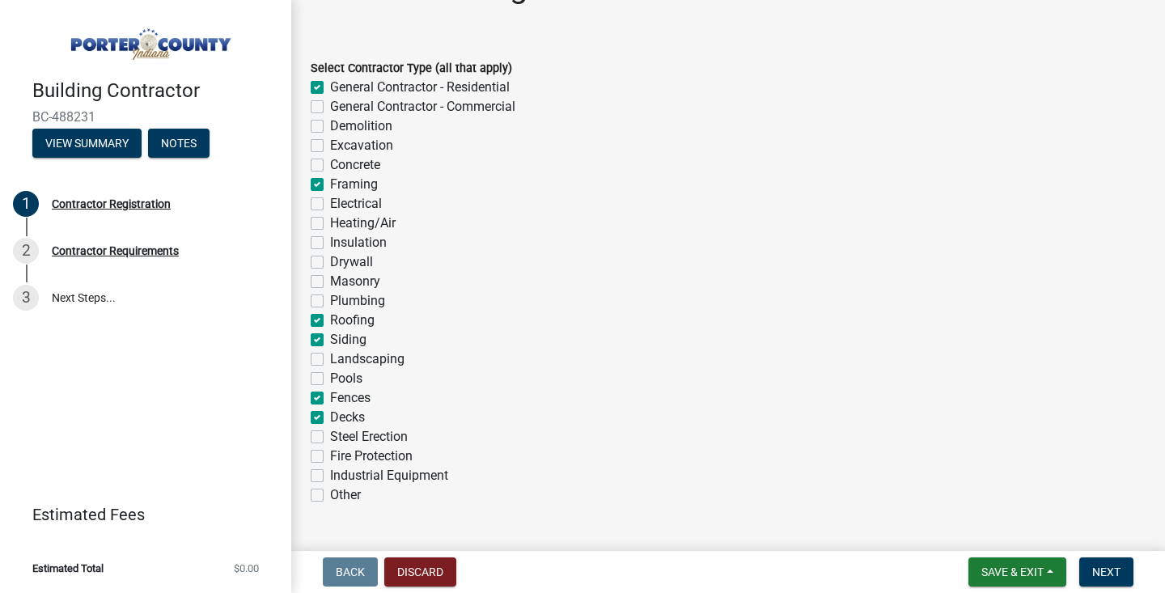
checkbox input "false"
checkbox input "true"
checkbox input "false"
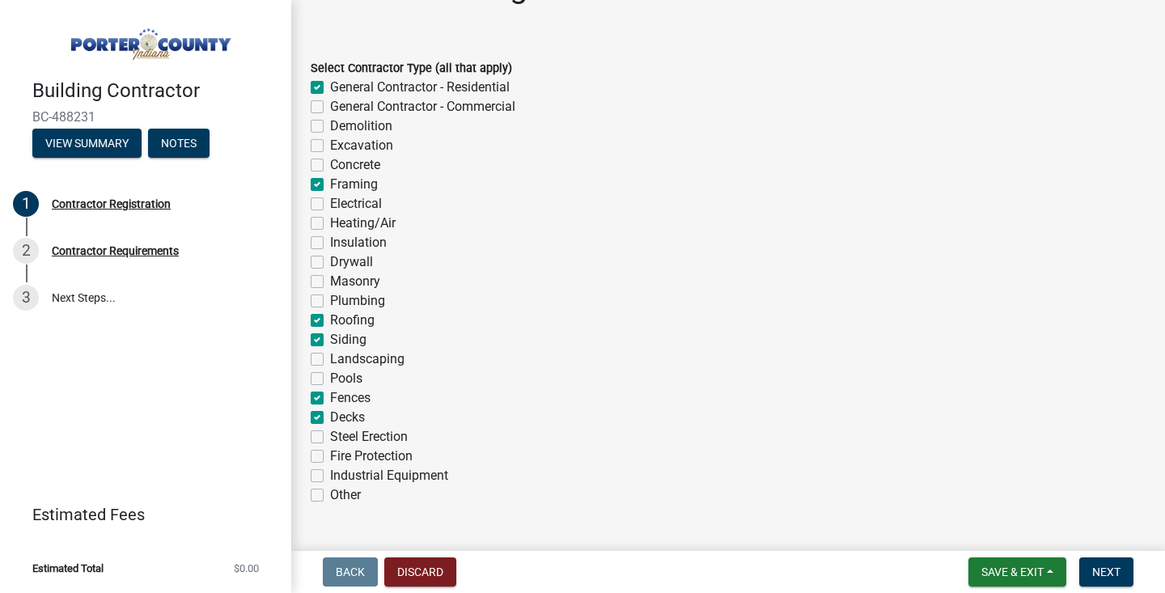
checkbox input "true"
checkbox input "false"
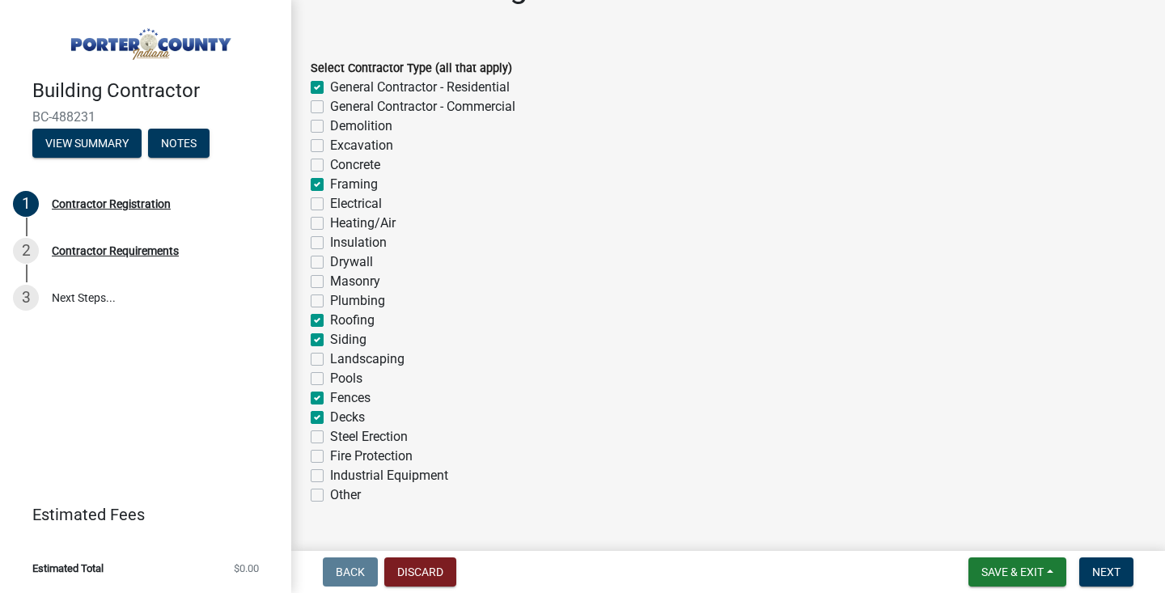
checkbox input "false"
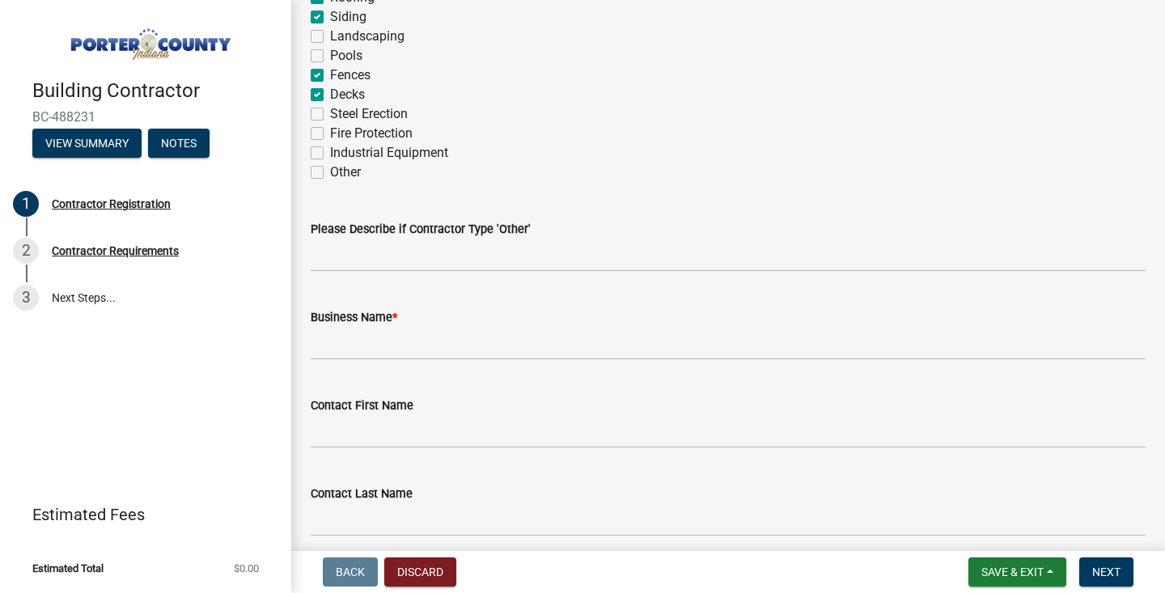
scroll to position [388, 0]
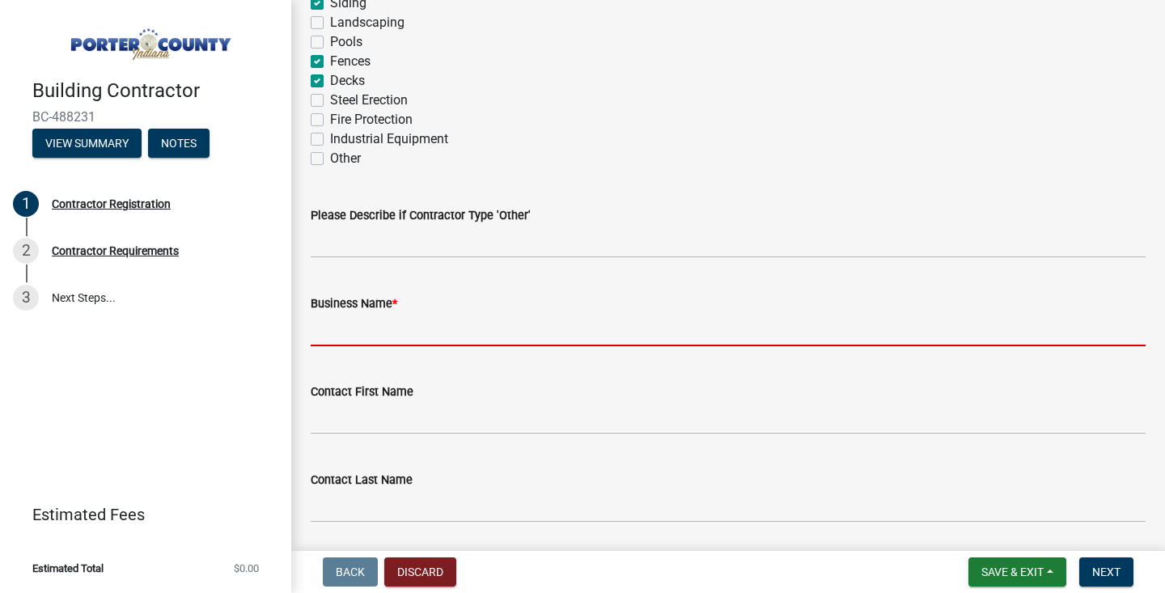
click at [389, 341] on input "Business Name *" at bounding box center [728, 329] width 835 height 33
type input "X"
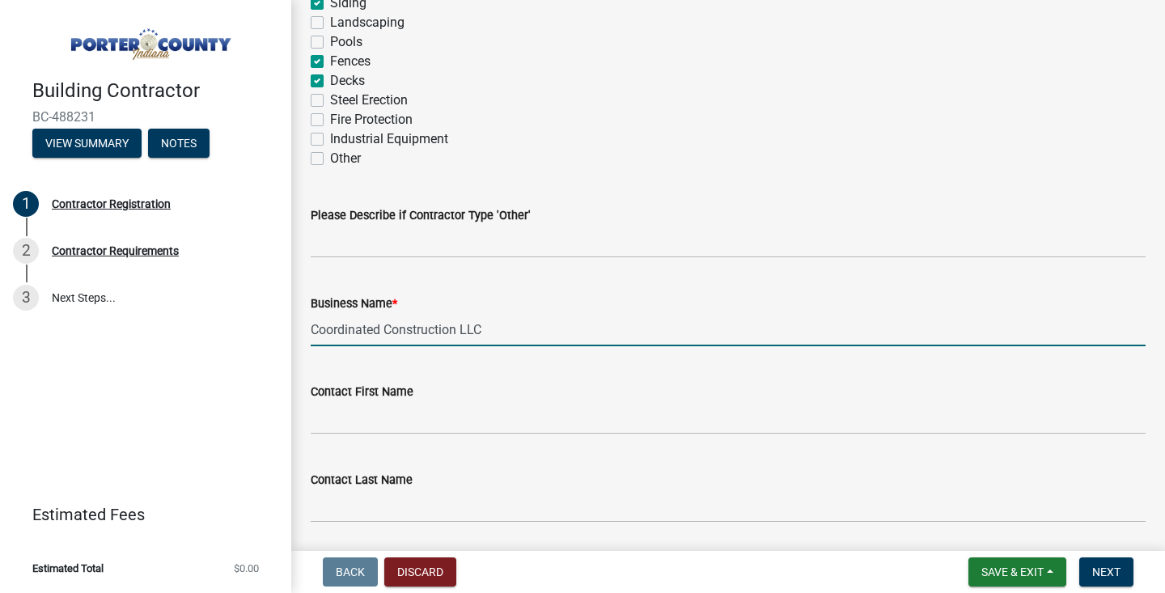
type input "Coordinated Construction LLC"
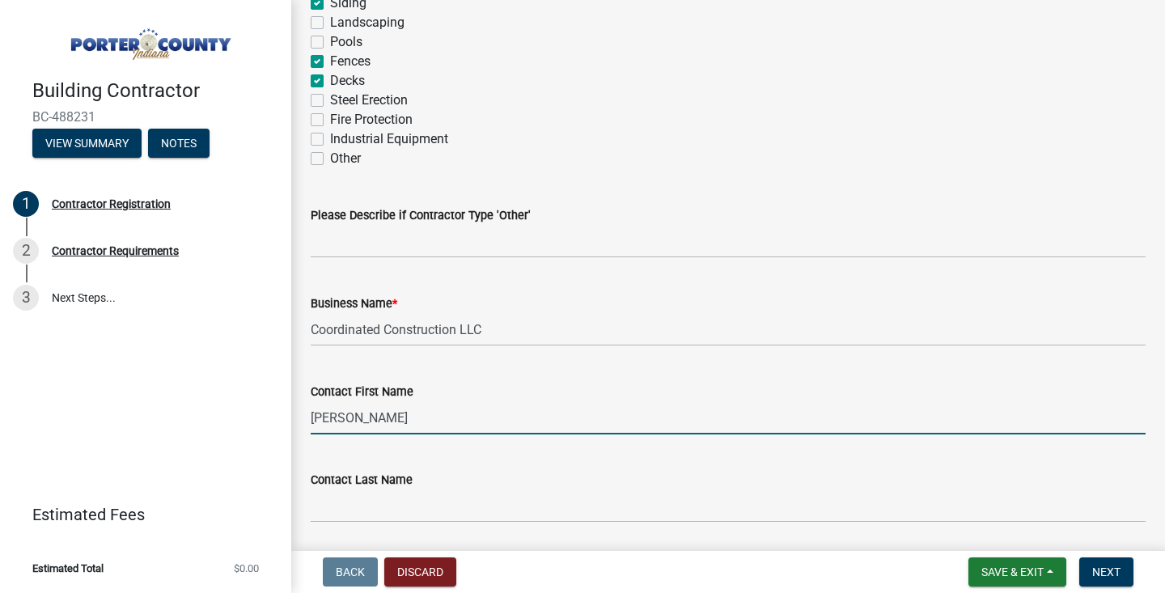
type input "[PERSON_NAME]"
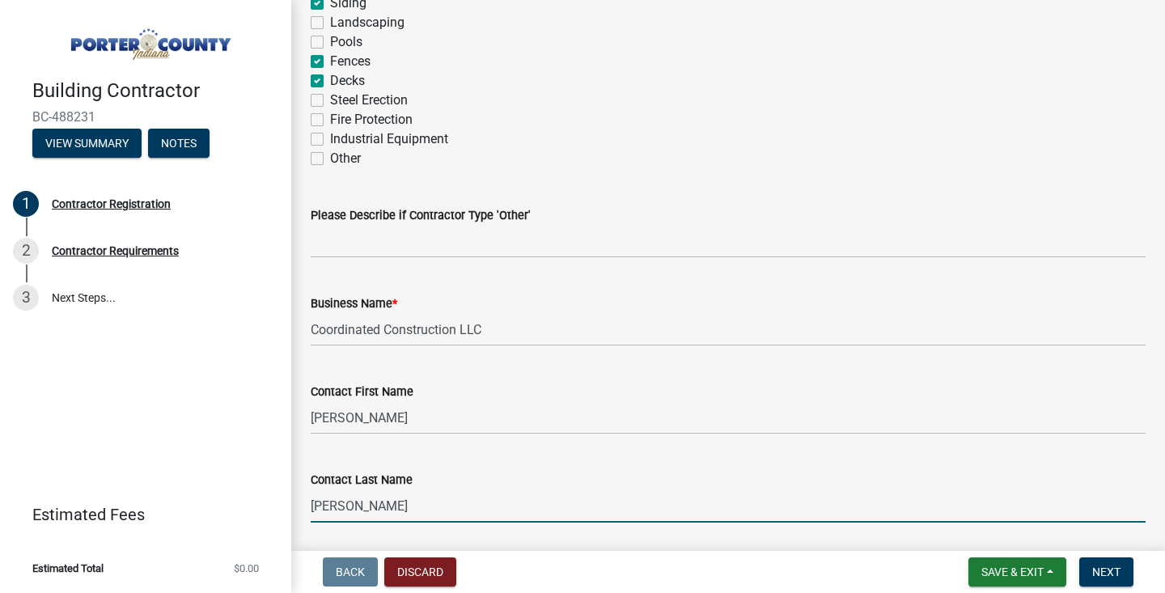
type input "McWhirter"
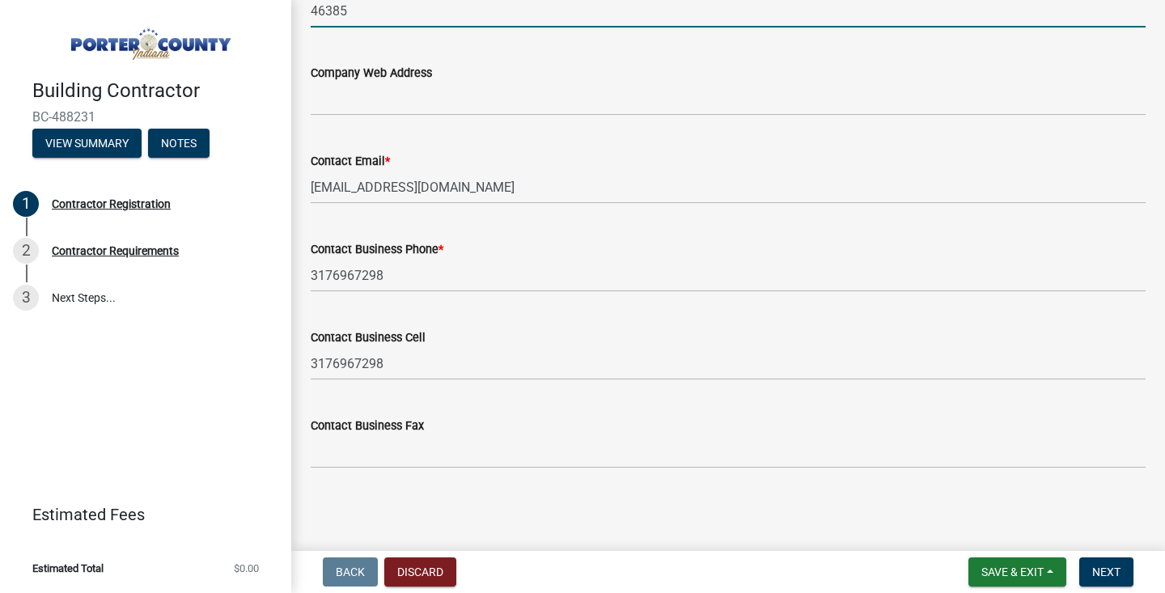
scroll to position [0, 0]
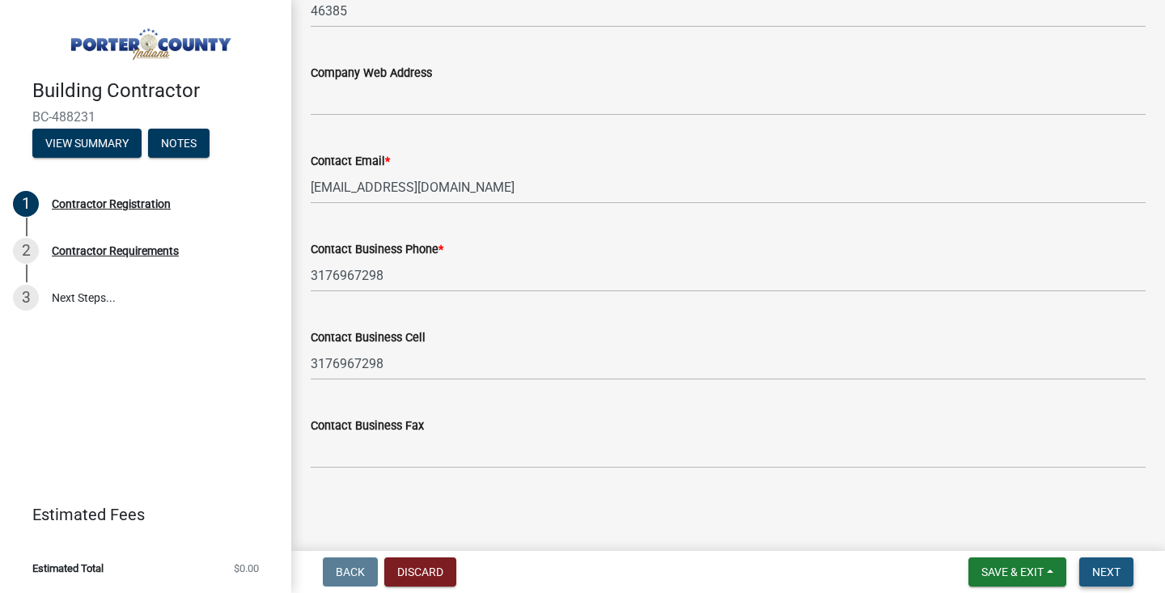
click at [1102, 572] on span "Next" at bounding box center [1106, 571] width 28 height 13
